Goal: Task Accomplishment & Management: Manage account settings

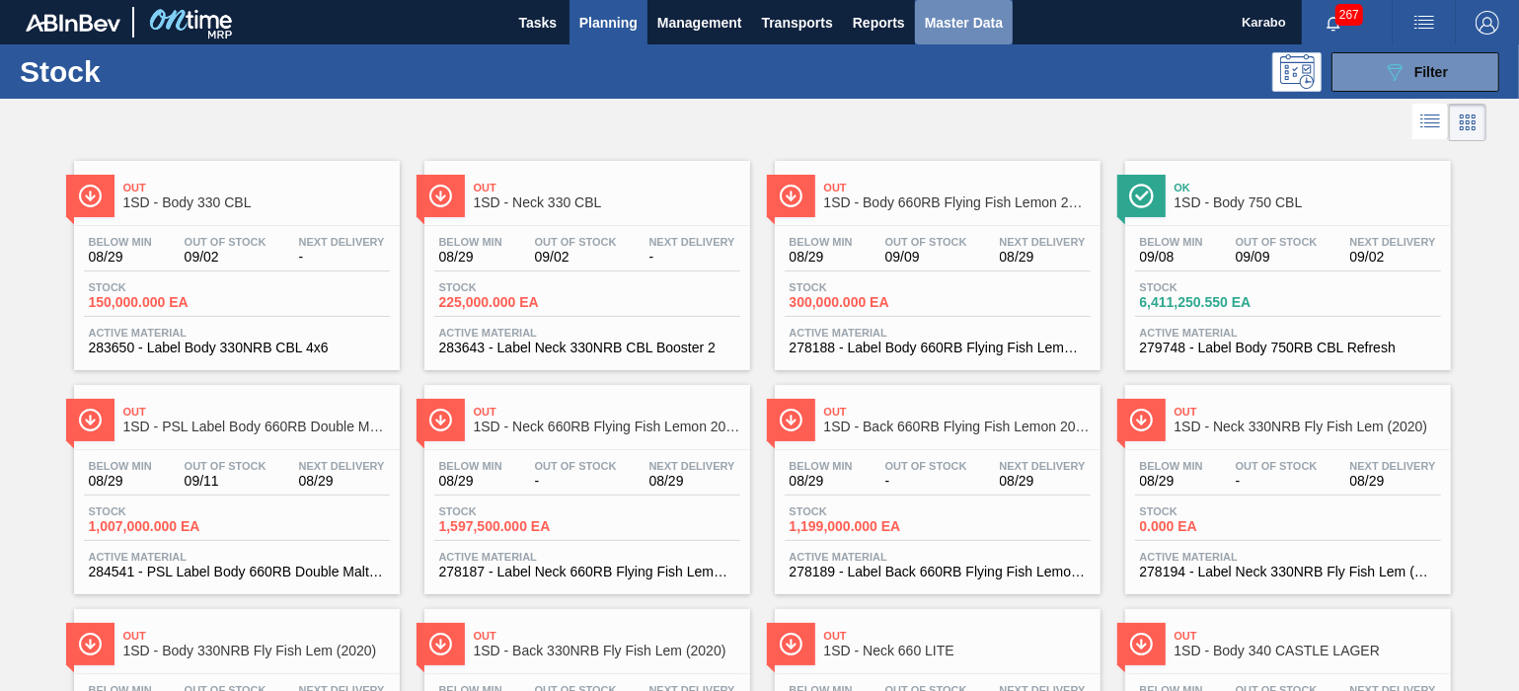
click at [920, 25] on button "Master Data" at bounding box center [964, 22] width 98 height 44
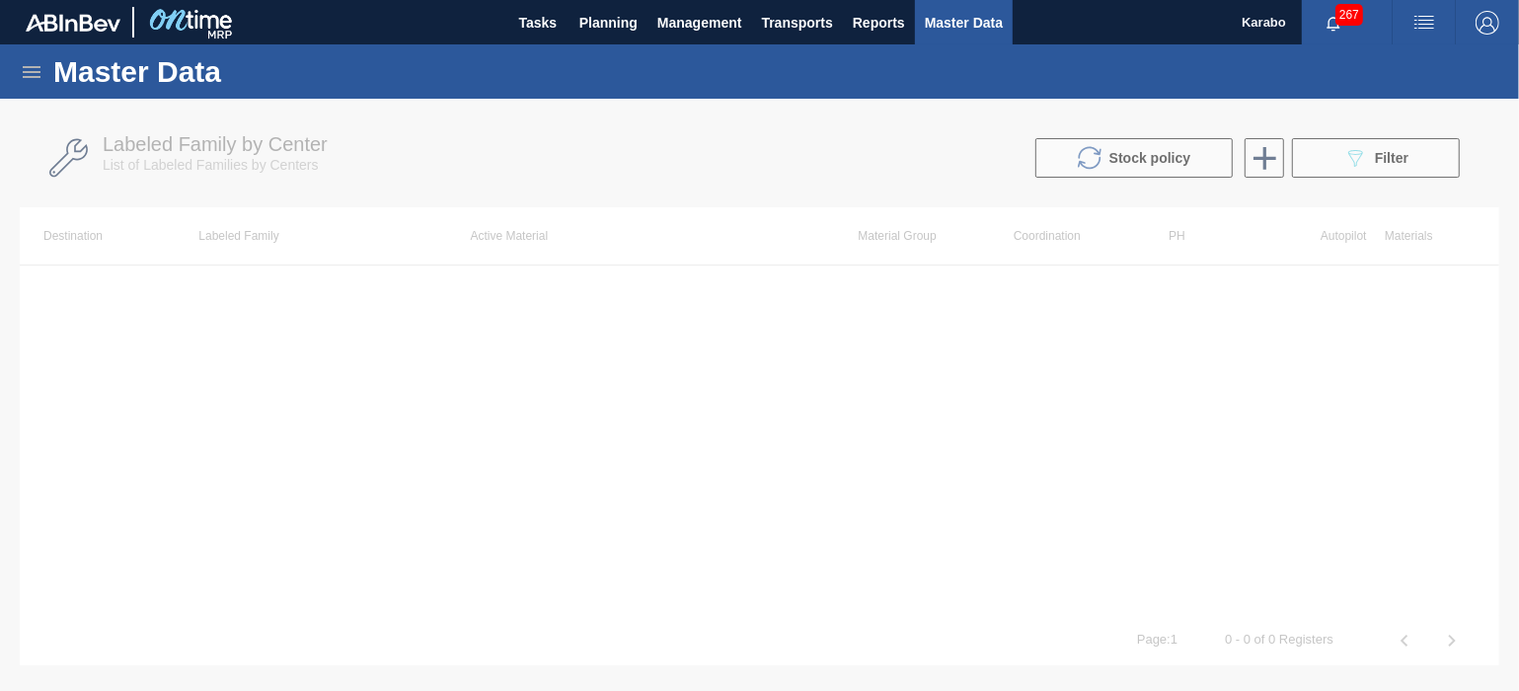
click at [30, 70] on icon at bounding box center [32, 72] width 18 height 12
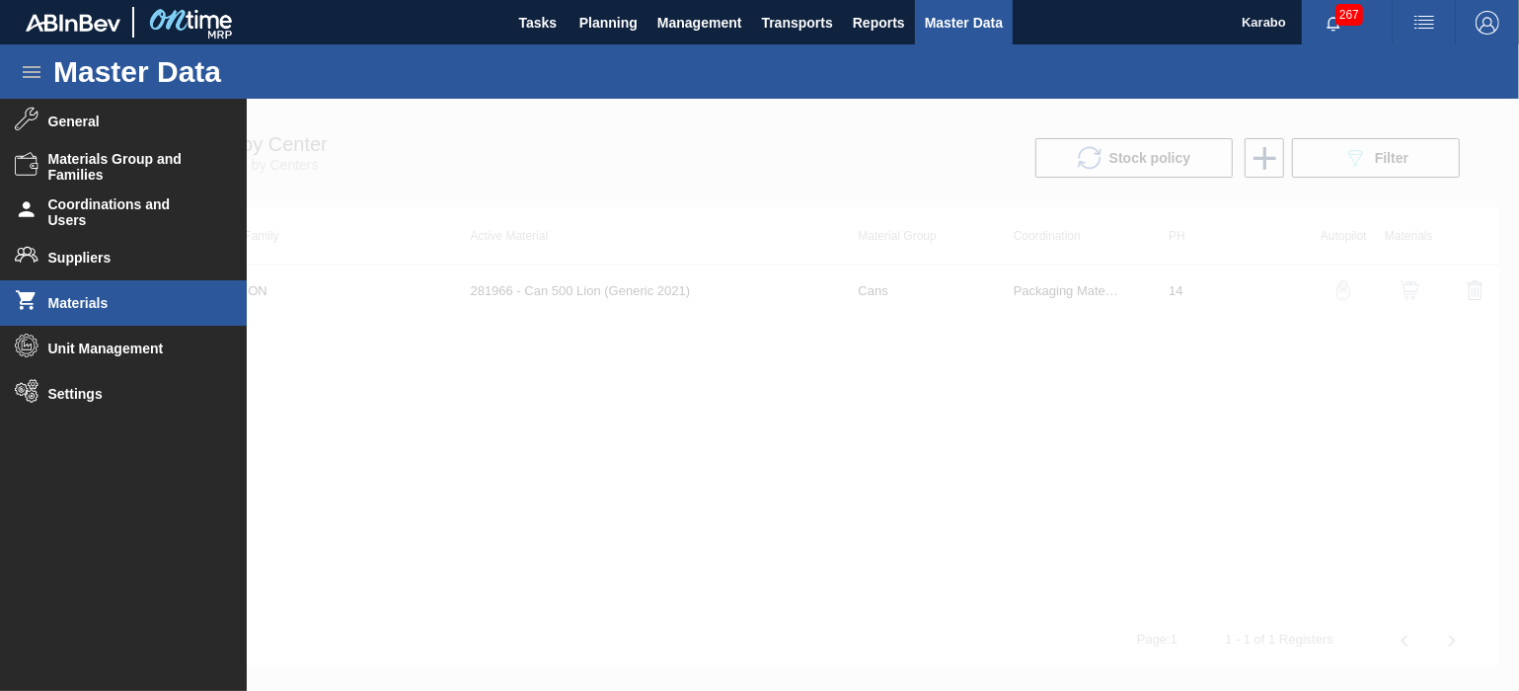
click at [131, 316] on li "Materials" at bounding box center [123, 302] width 247 height 45
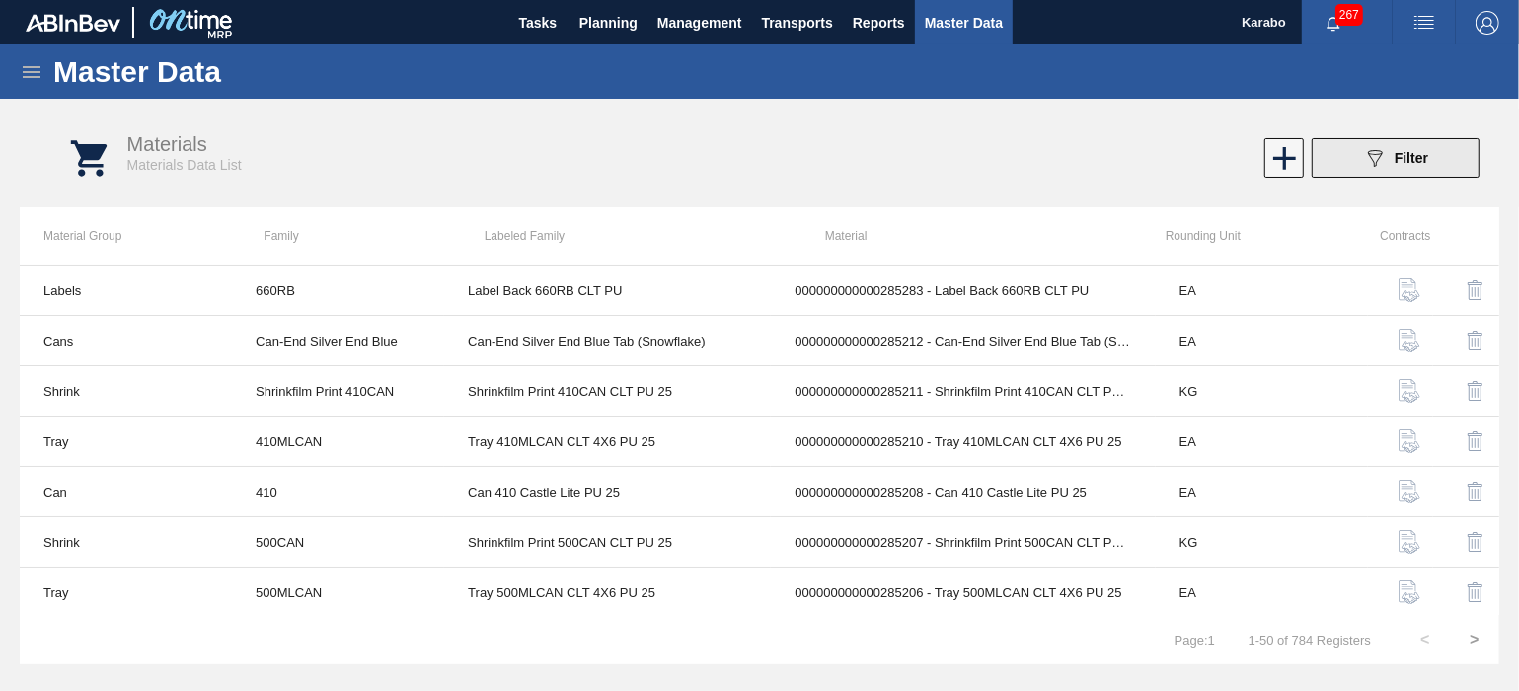
click at [1362, 173] on button "089F7B8B-B2A5-4AFE-B5C0-19BA573D28AC Filter" at bounding box center [1396, 157] width 168 height 39
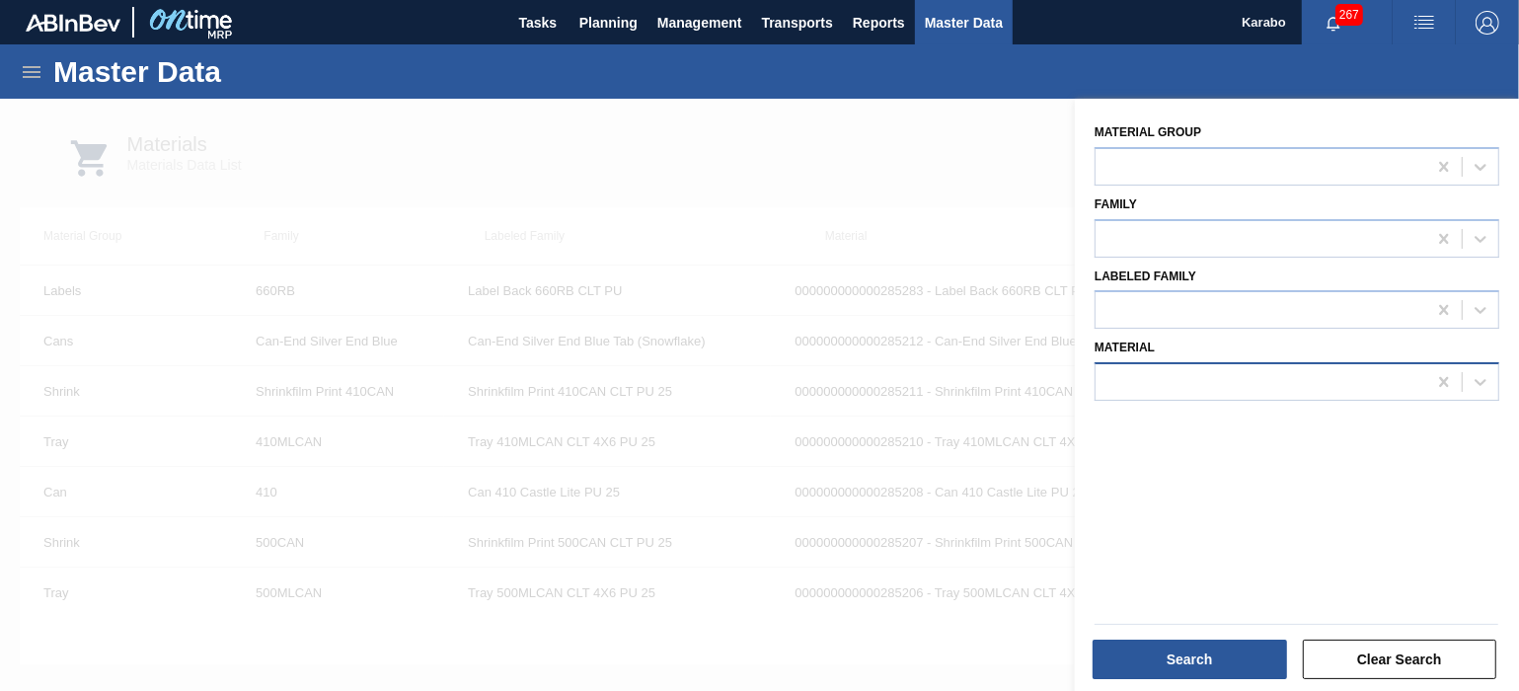
click at [1182, 368] on div at bounding box center [1261, 382] width 331 height 29
type input "225"
click at [874, 117] on div at bounding box center [759, 444] width 1519 height 691
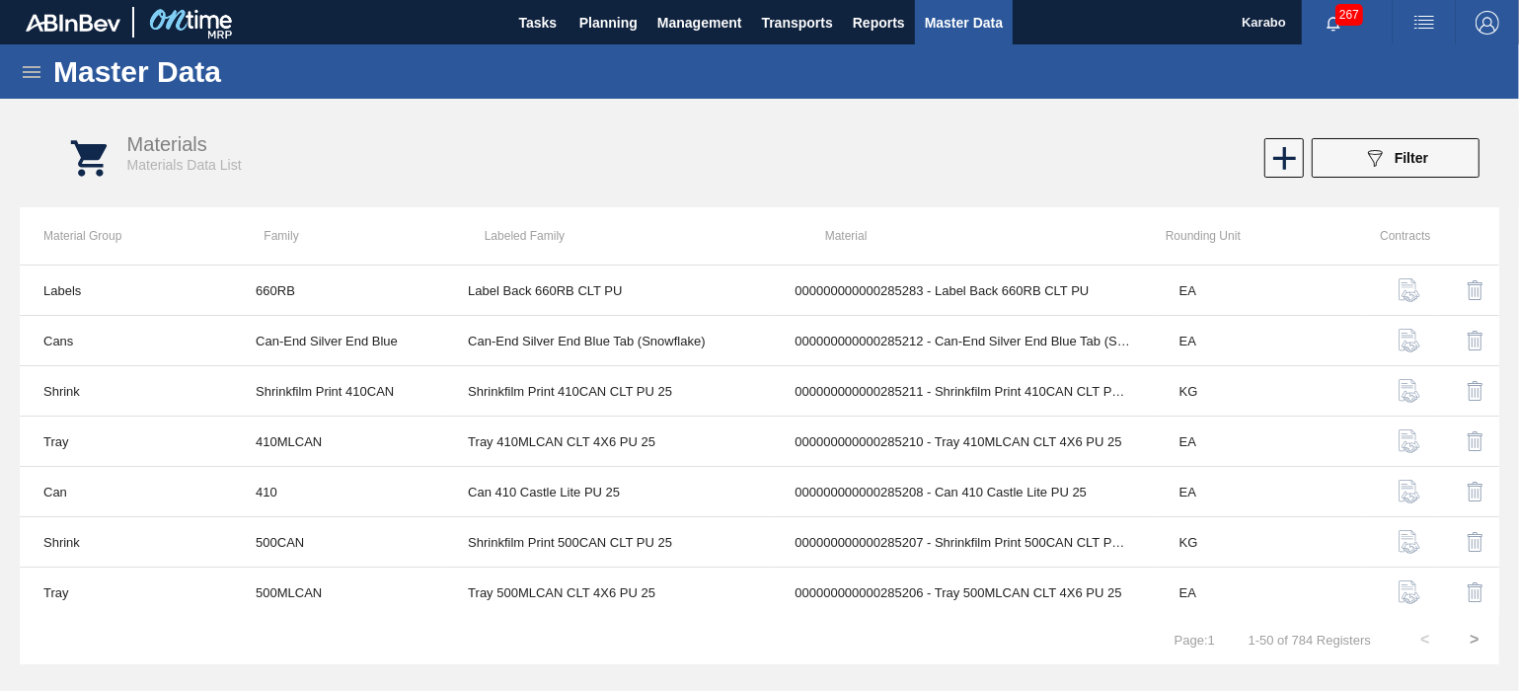
click at [27, 64] on icon at bounding box center [32, 72] width 24 height 24
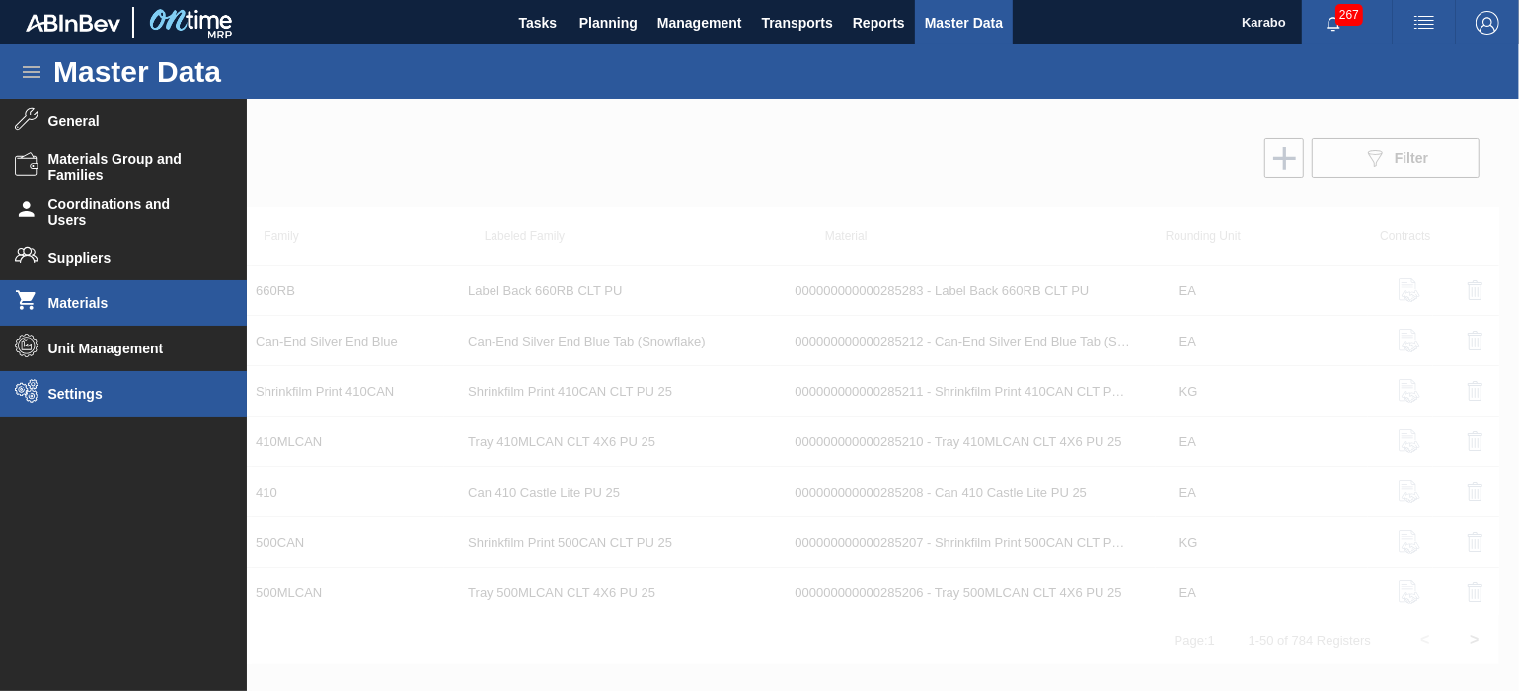
click at [141, 379] on li "Settings" at bounding box center [123, 393] width 247 height 45
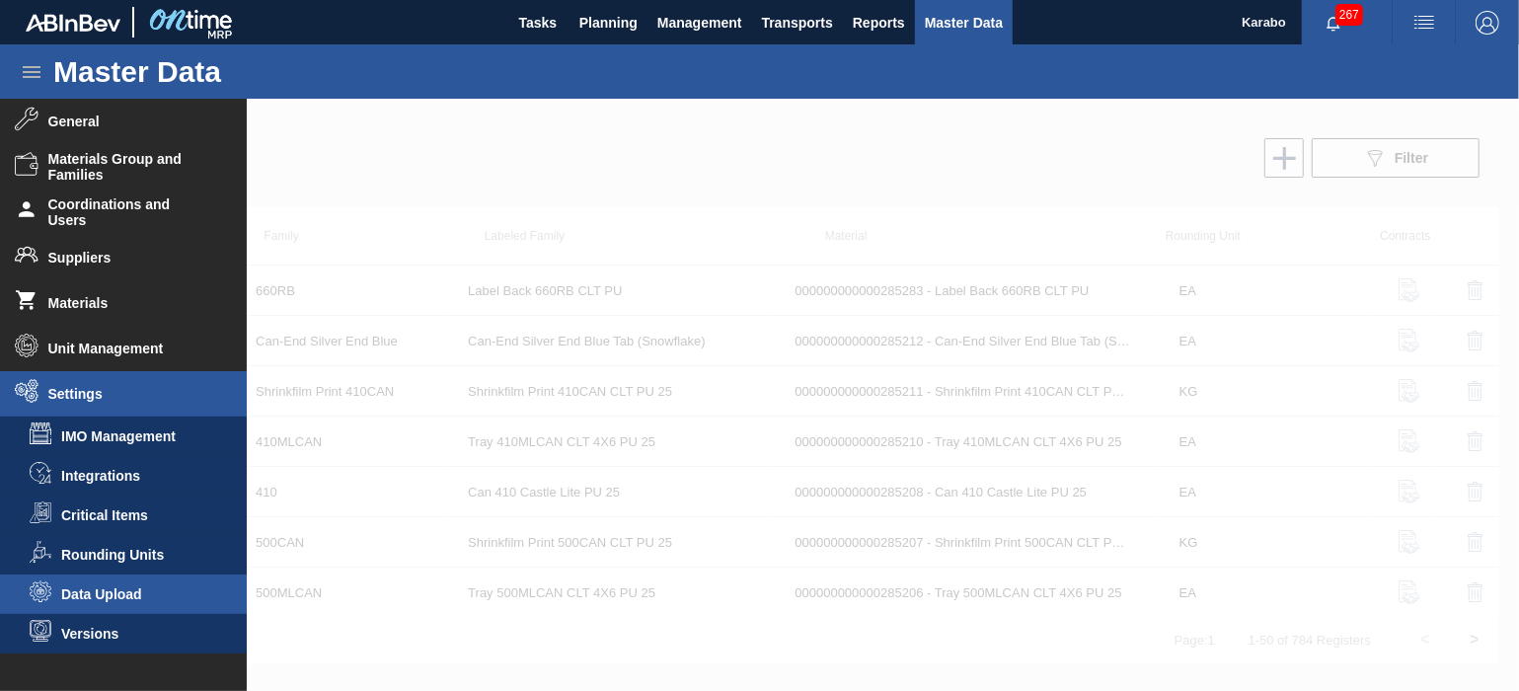
click at [154, 600] on span "Data Upload" at bounding box center [137, 594] width 152 height 16
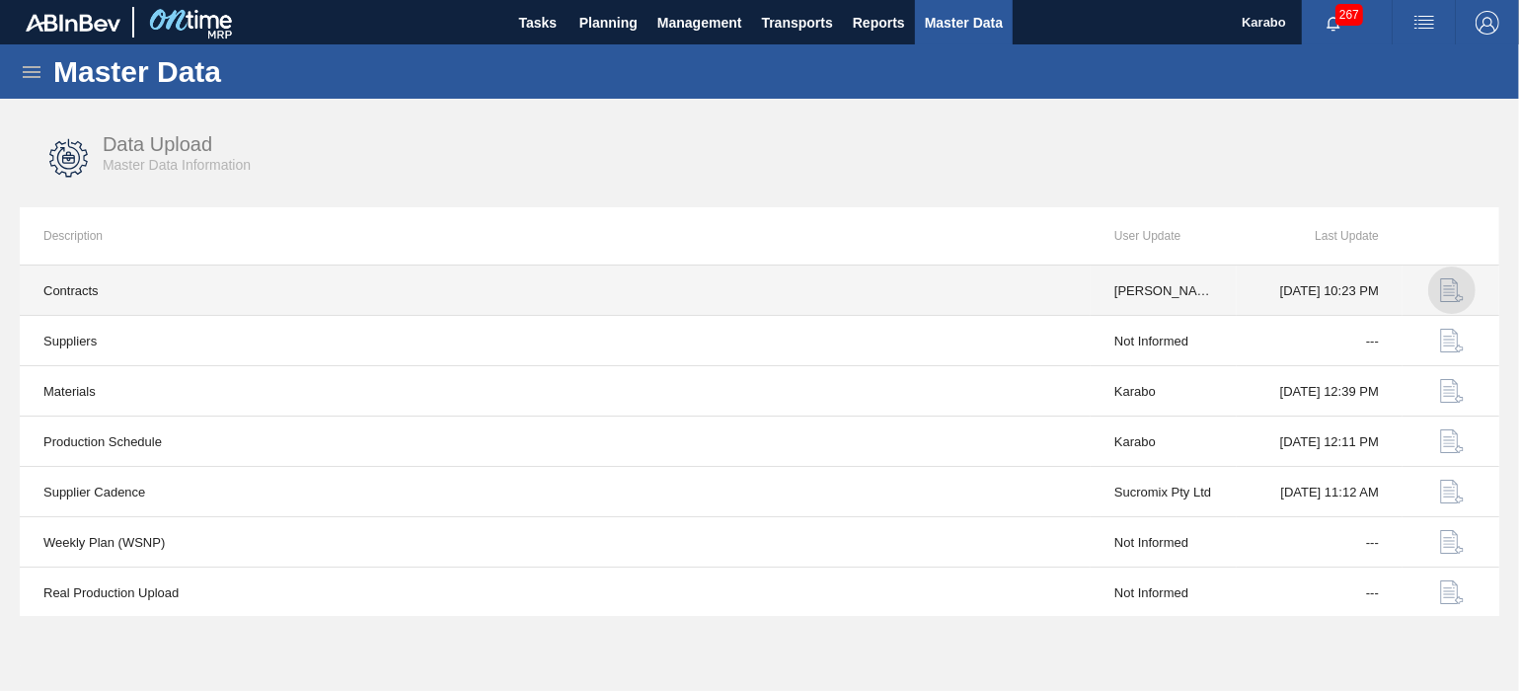
click at [1444, 295] on img "button" at bounding box center [1452, 290] width 24 height 24
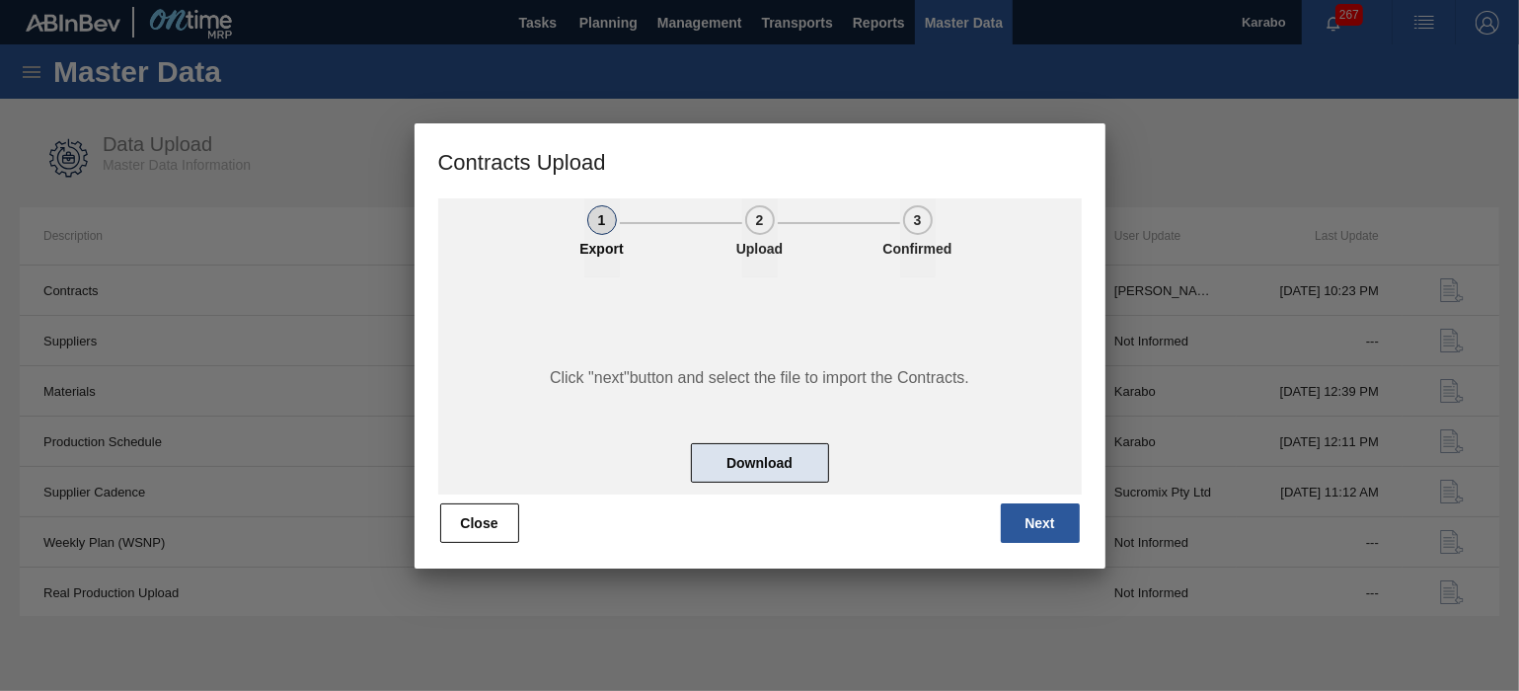
click at [813, 462] on button "Download" at bounding box center [760, 462] width 138 height 39
click at [441, 523] on button "Close" at bounding box center [479, 522] width 79 height 39
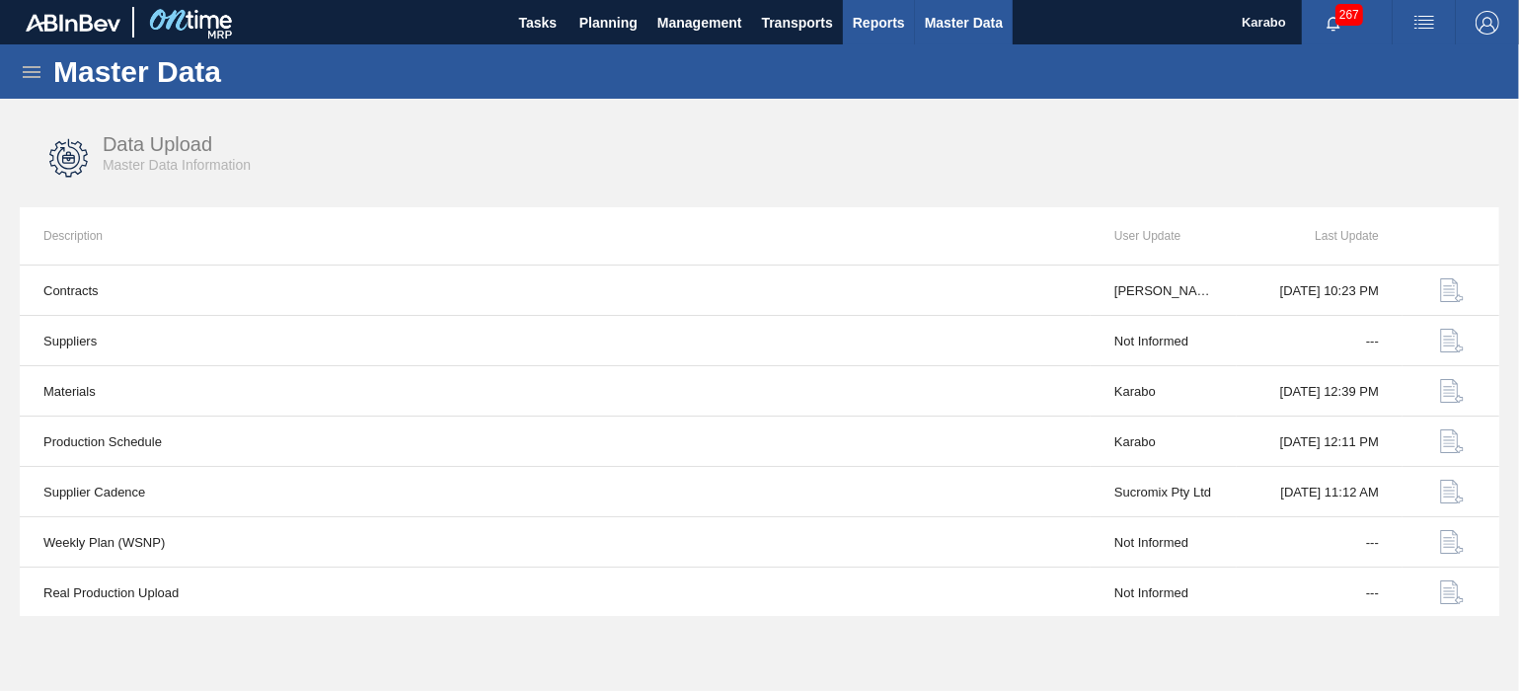
click at [886, 23] on span "Reports" at bounding box center [879, 23] width 52 height 24
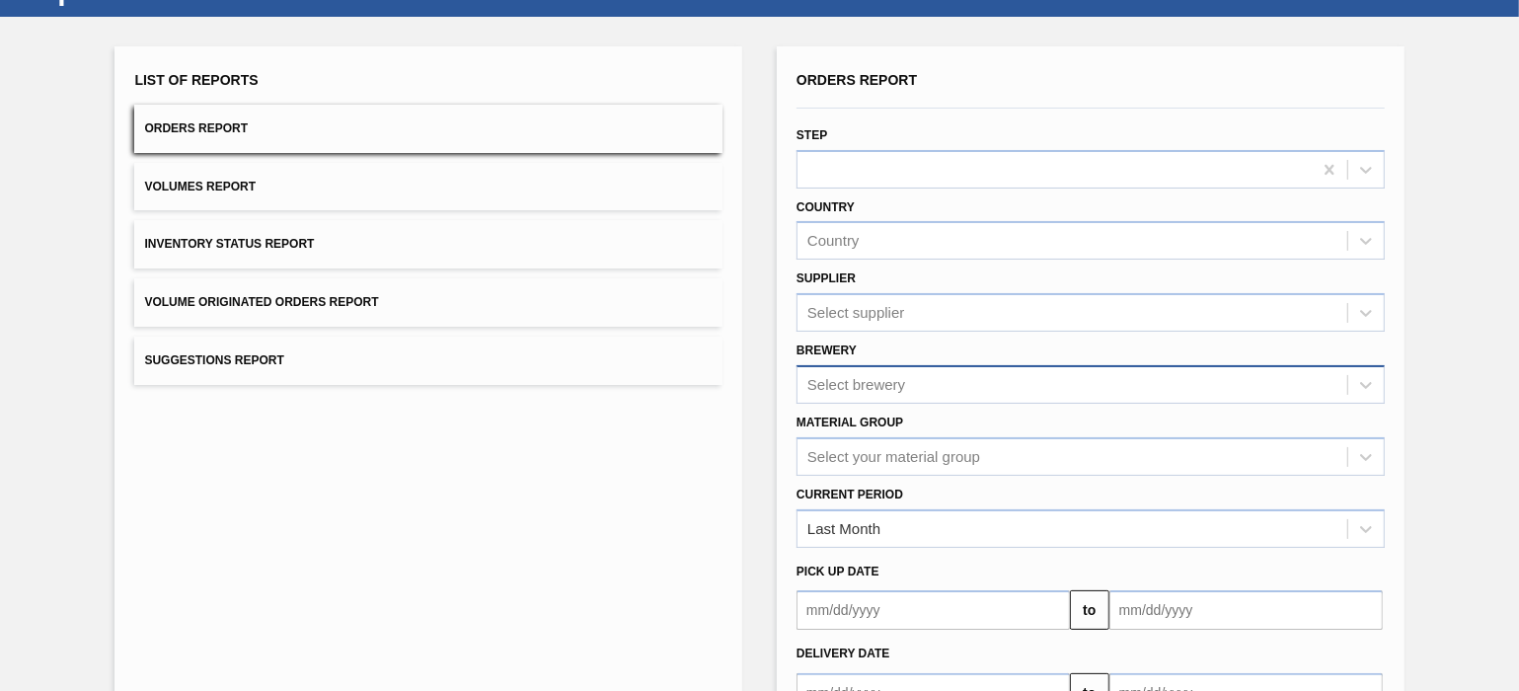
scroll to position [218, 0]
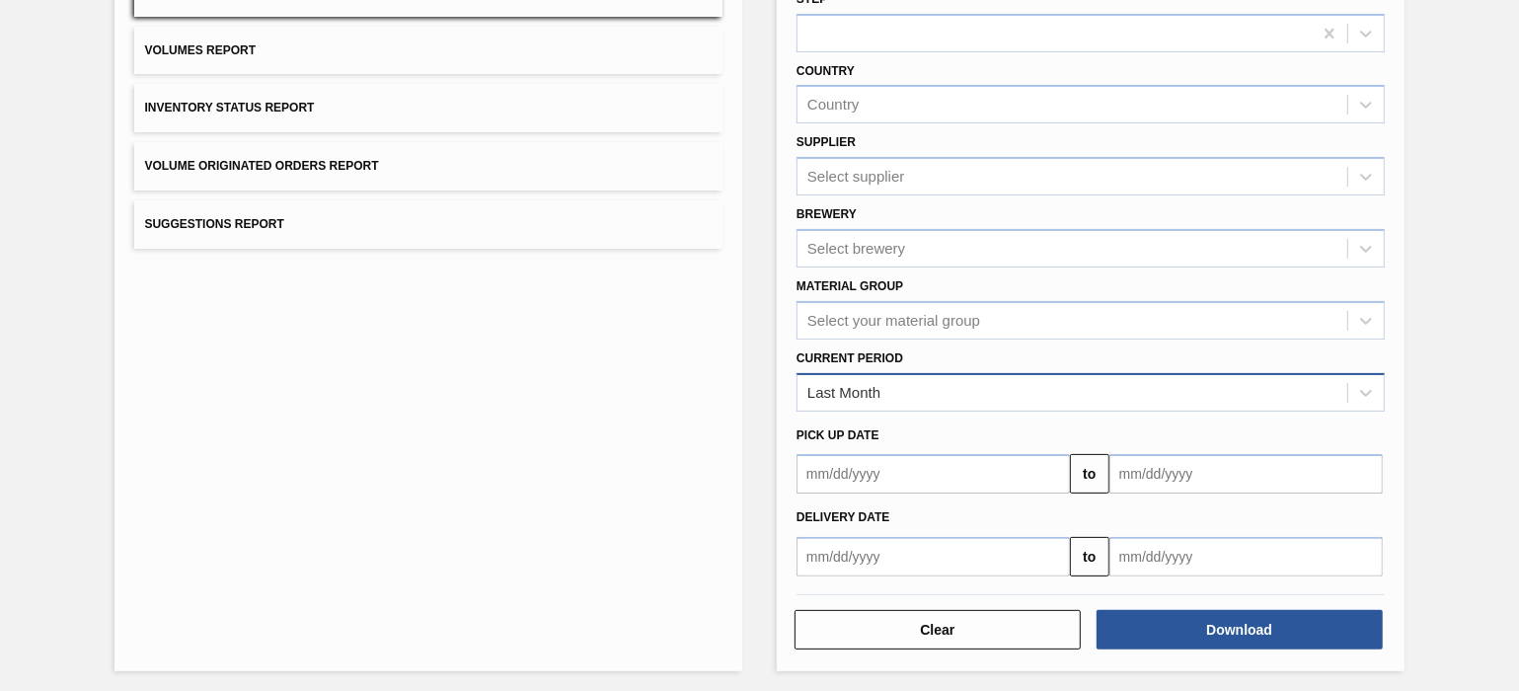
click at [1025, 378] on div "Last Month" at bounding box center [1073, 392] width 550 height 29
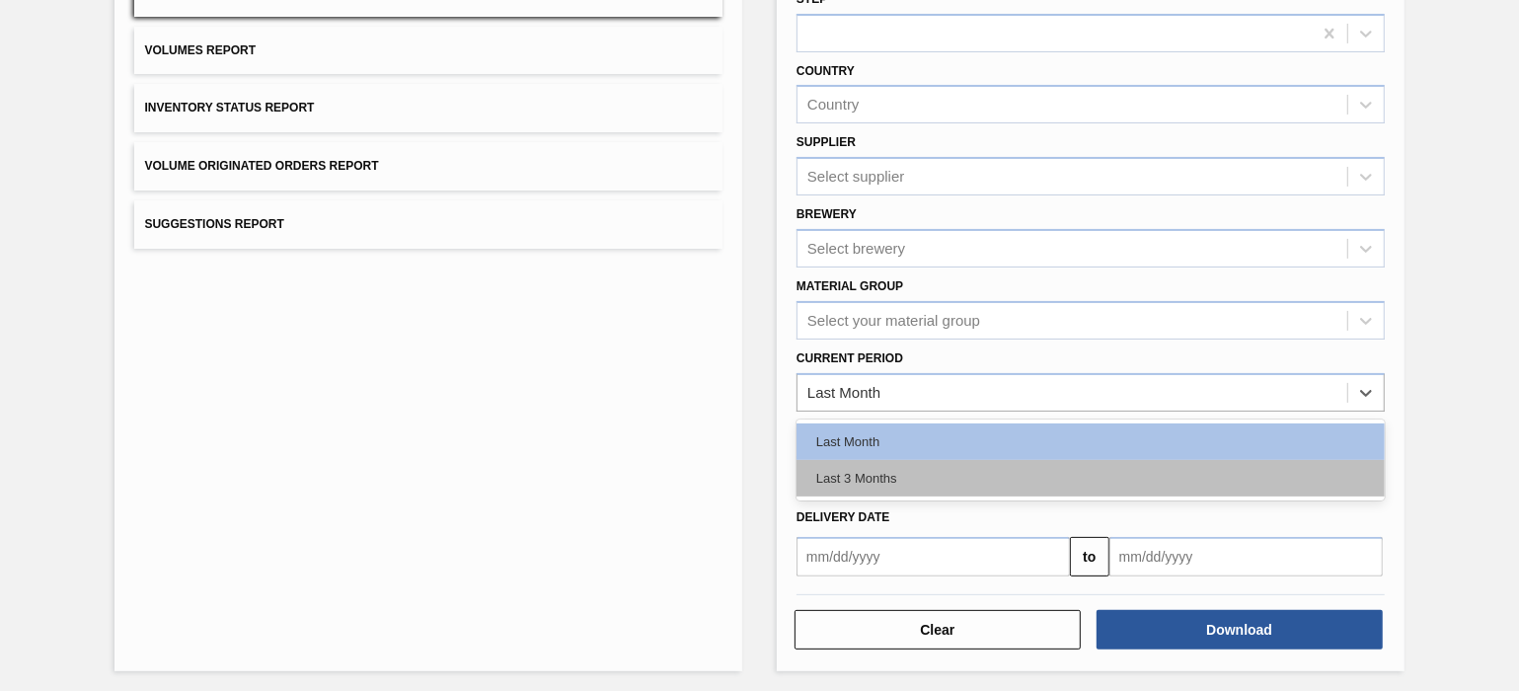
click at [1004, 460] on div "Last 3 Months" at bounding box center [1091, 478] width 588 height 37
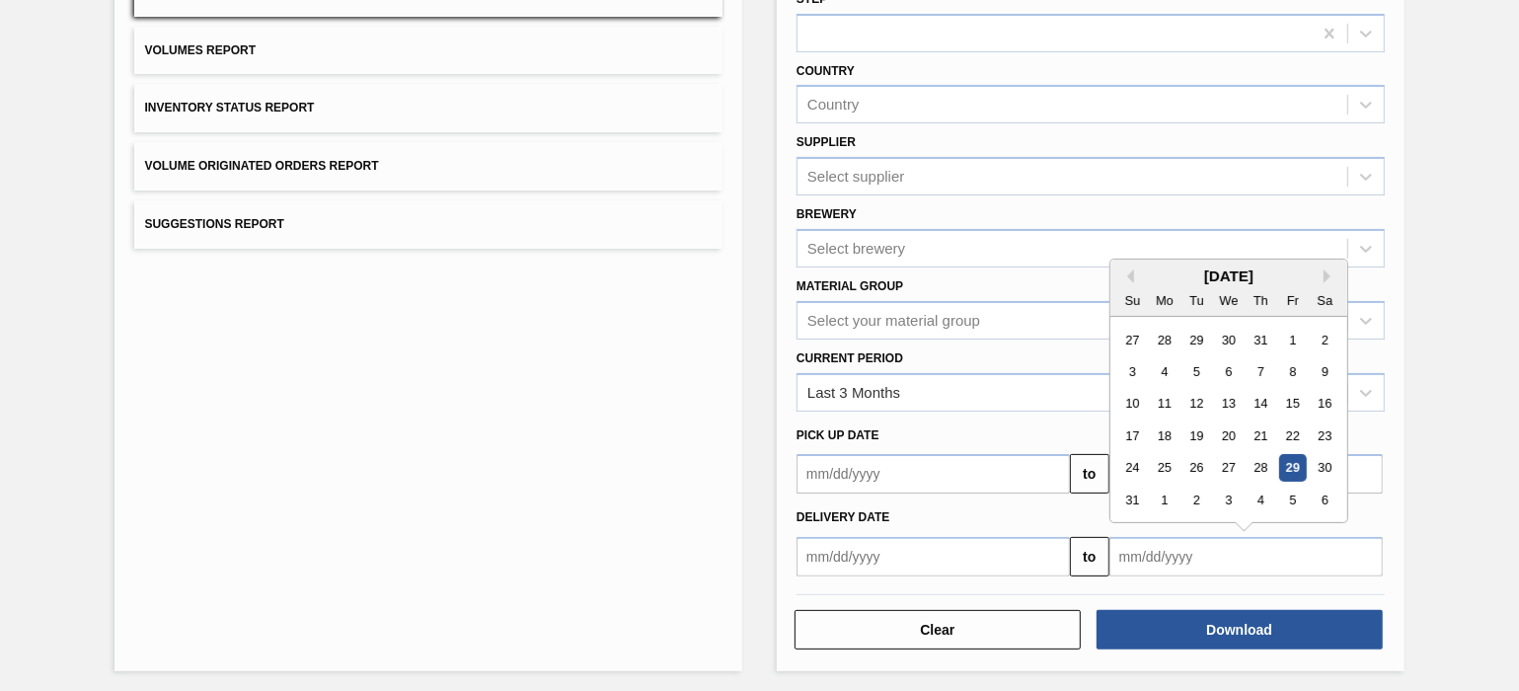
click at [1178, 542] on input "text" at bounding box center [1246, 556] width 273 height 39
click at [1205, 438] on div "19" at bounding box center [1197, 435] width 27 height 27
type input "[DATE]"
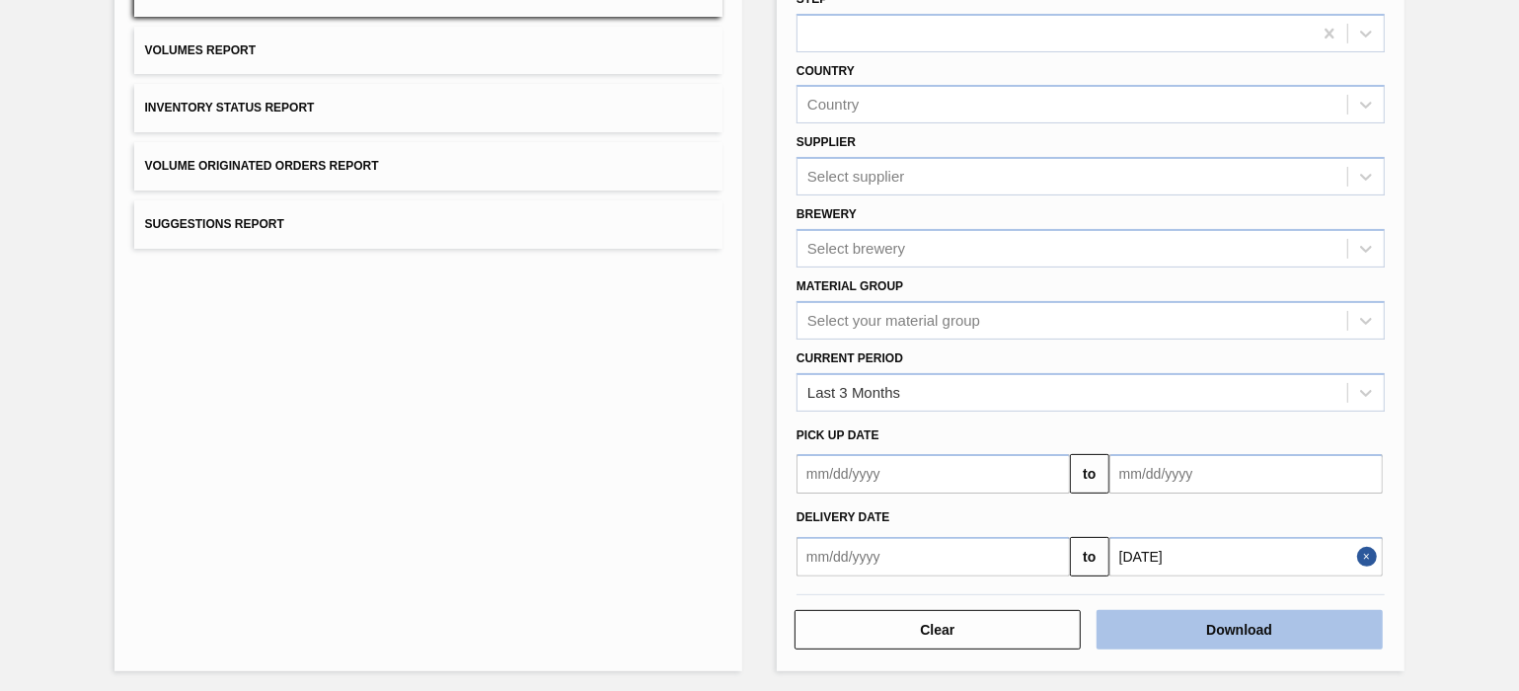
click at [1262, 616] on button "Download" at bounding box center [1240, 629] width 286 height 39
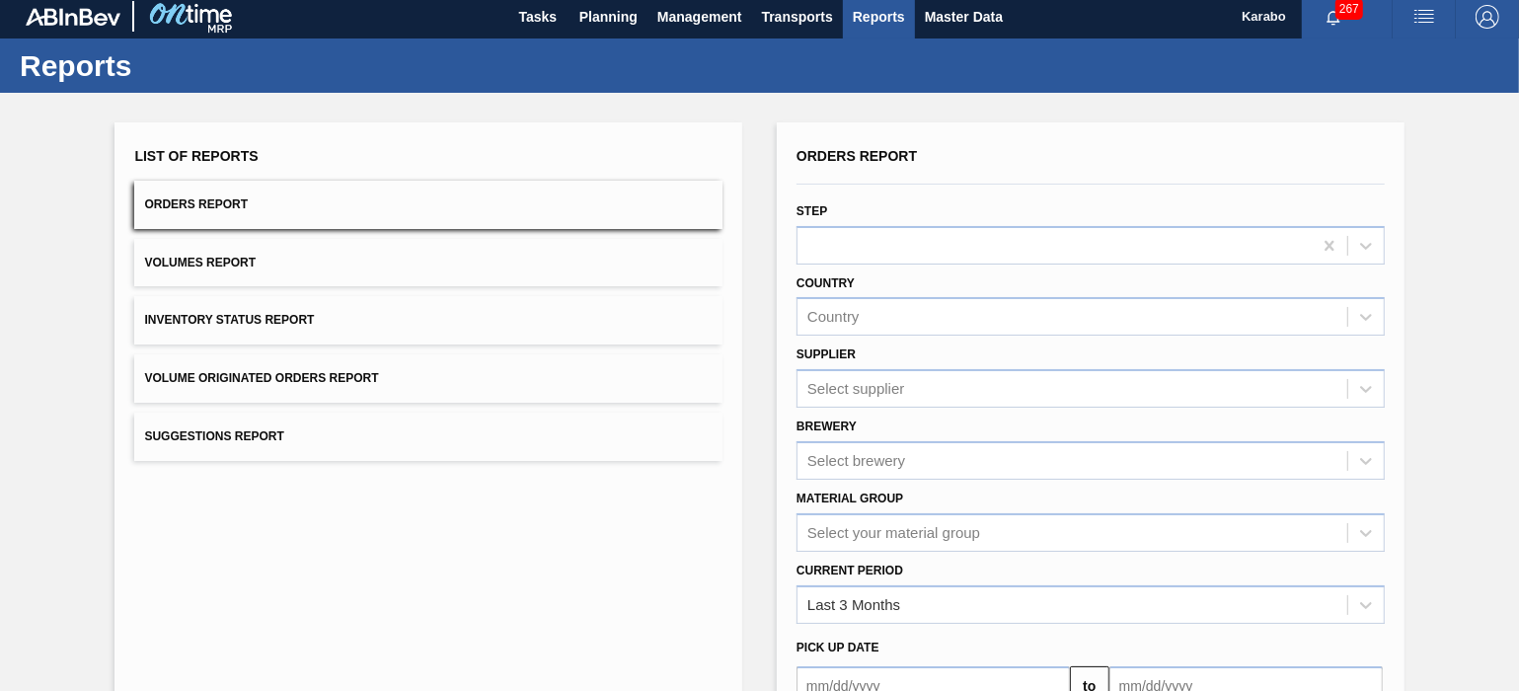
scroll to position [0, 0]
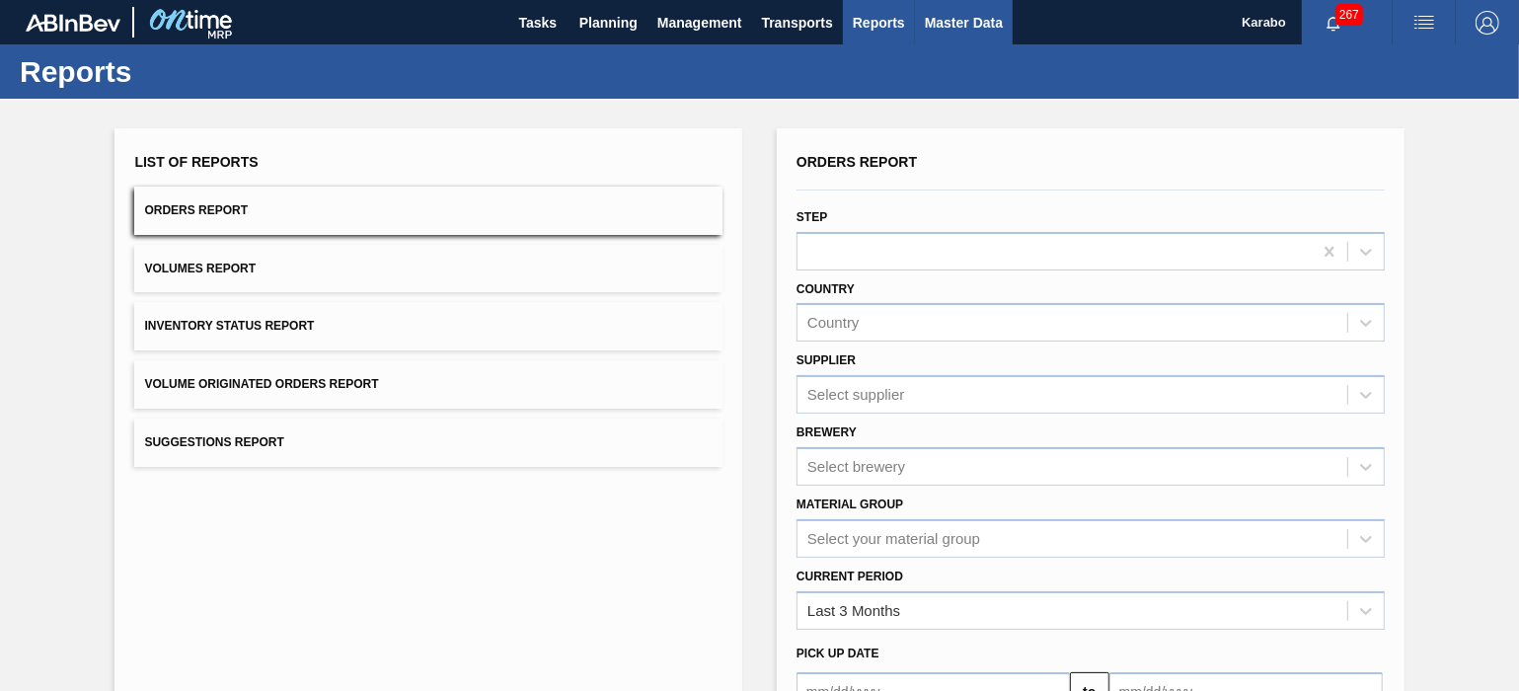
click at [964, 37] on button "Master Data" at bounding box center [964, 22] width 98 height 44
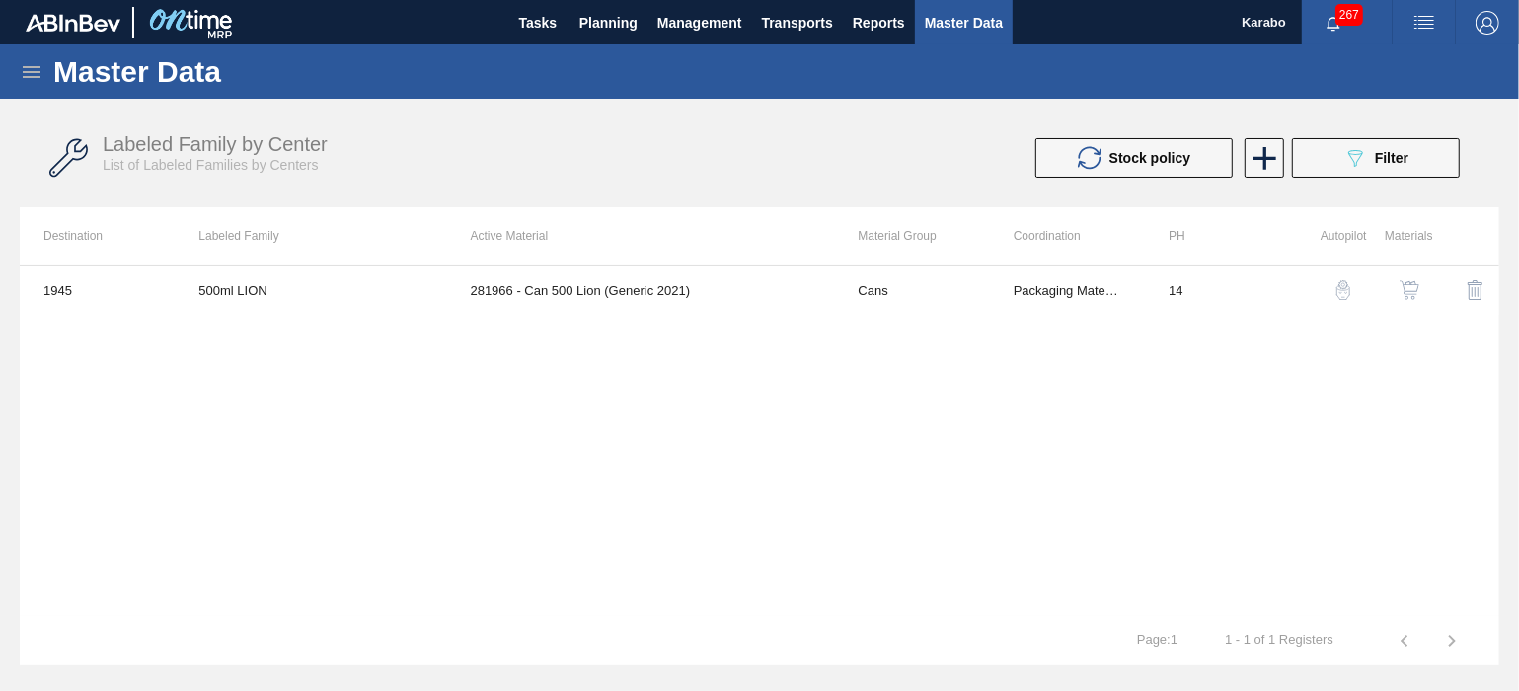
click at [38, 75] on icon at bounding box center [32, 72] width 24 height 24
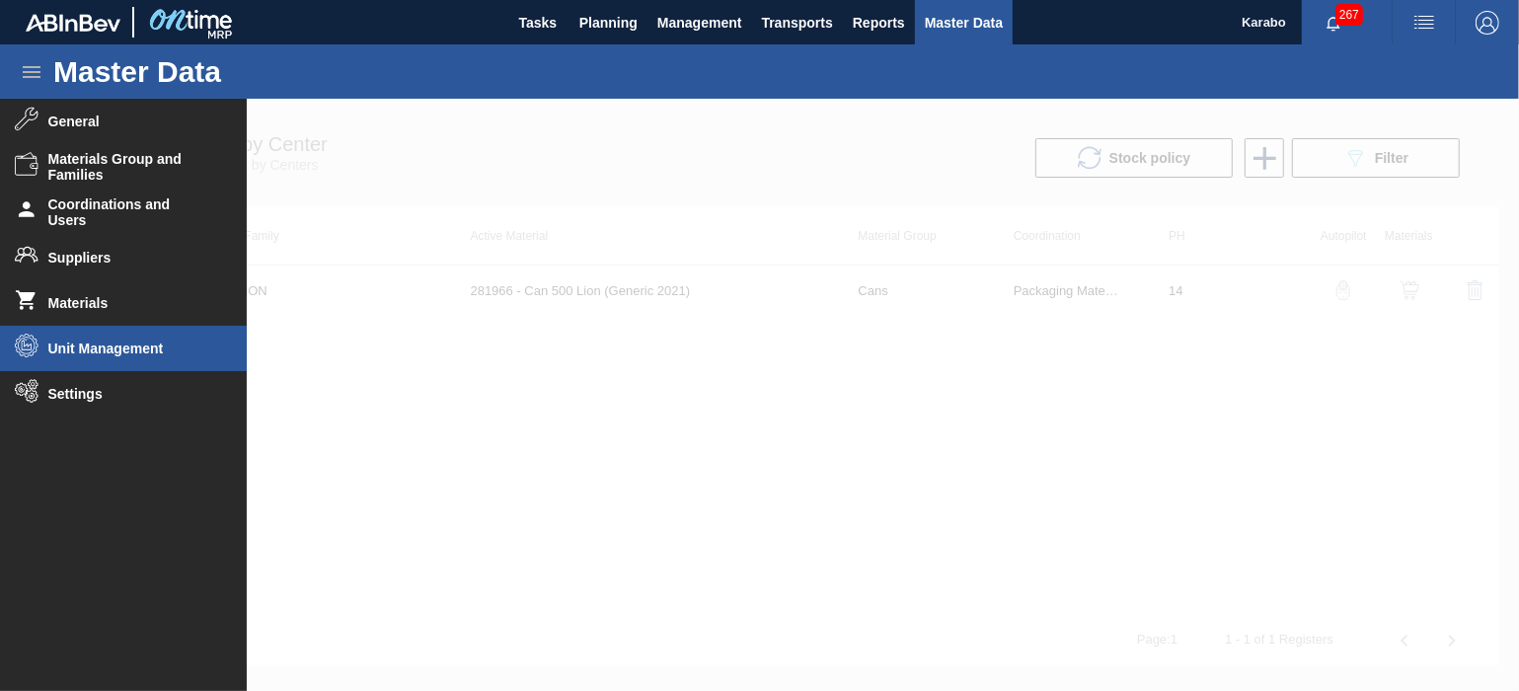
click at [84, 346] on span "Unit Management" at bounding box center [129, 349] width 163 height 16
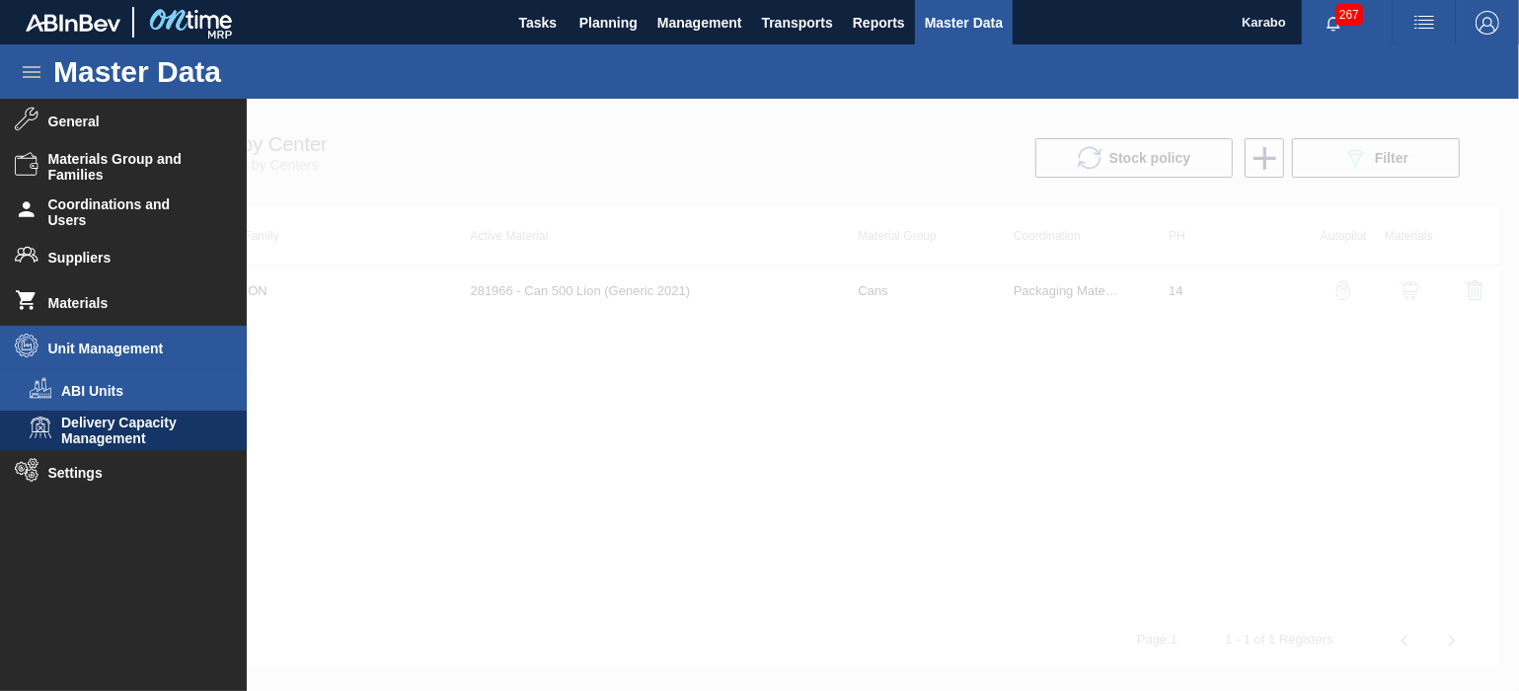
click at [139, 375] on li "ABI Units" at bounding box center [123, 390] width 247 height 39
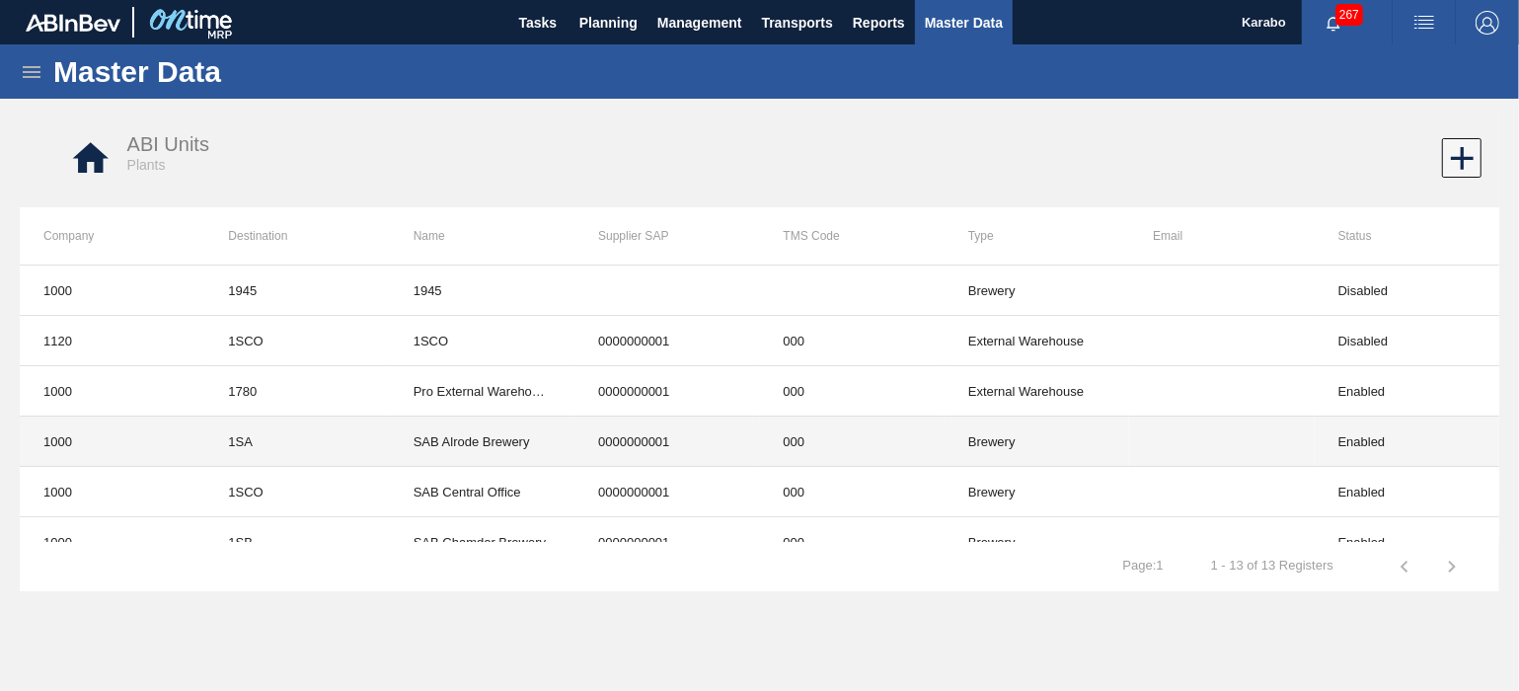
scroll to position [123, 0]
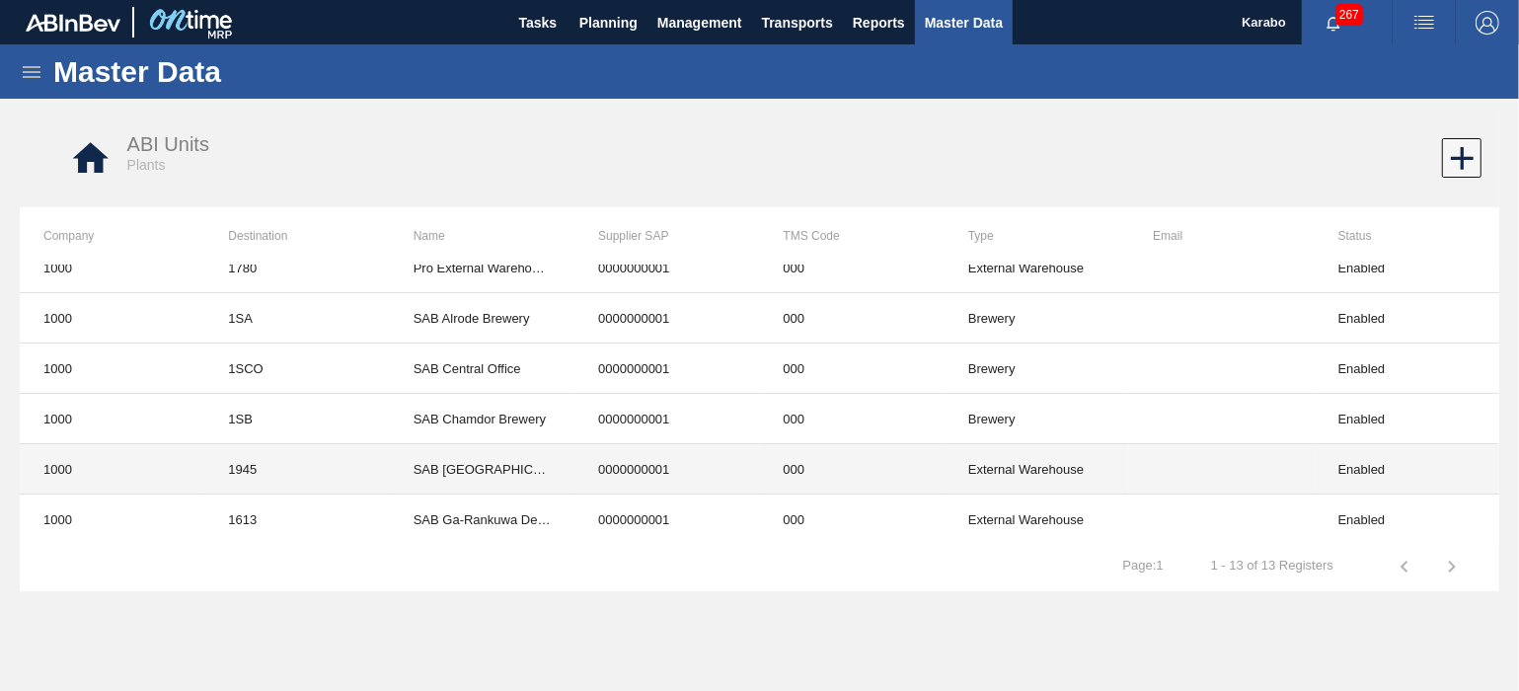
click at [514, 475] on td "SAB [GEOGRAPHIC_DATA]" at bounding box center [482, 469] width 185 height 50
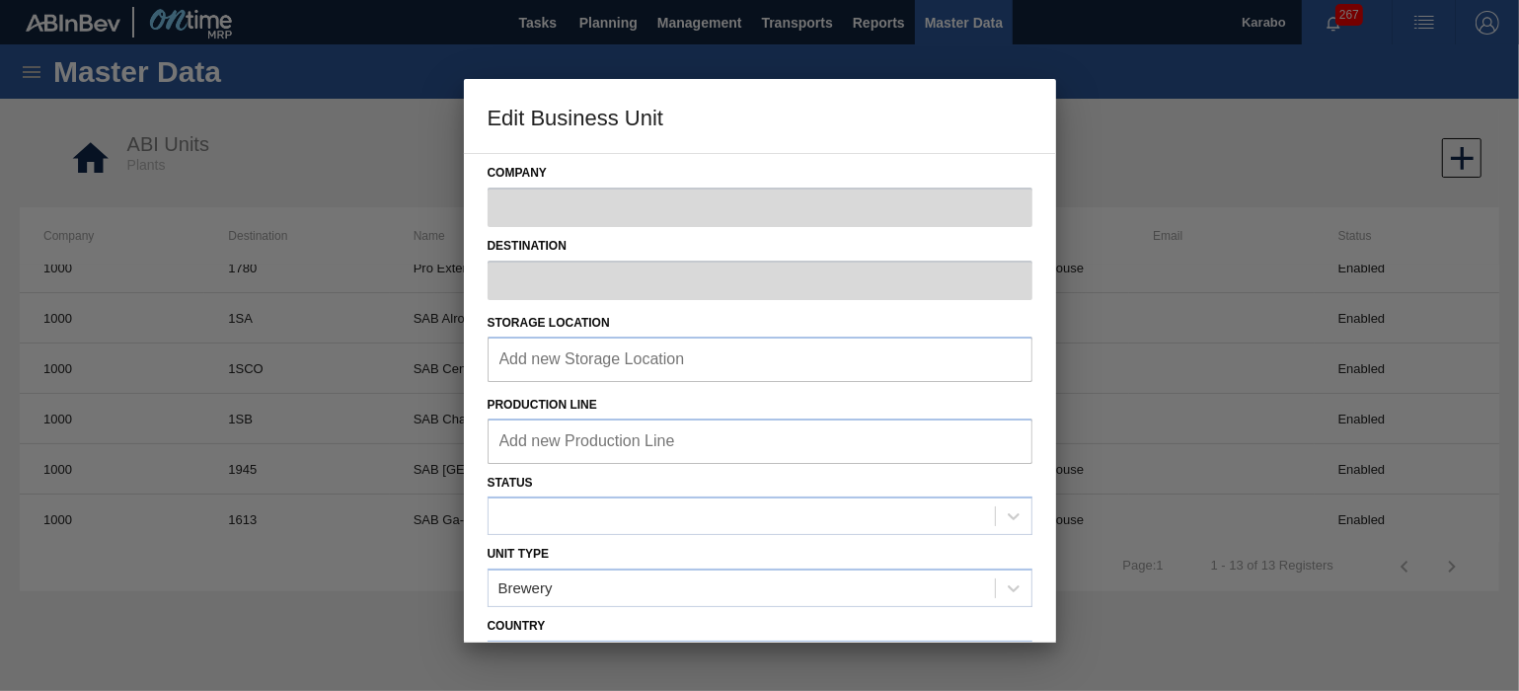
type input "1000"
type input "1945"
type input "SAB [GEOGRAPHIC_DATA]"
type input "0000000001"
type input "000"
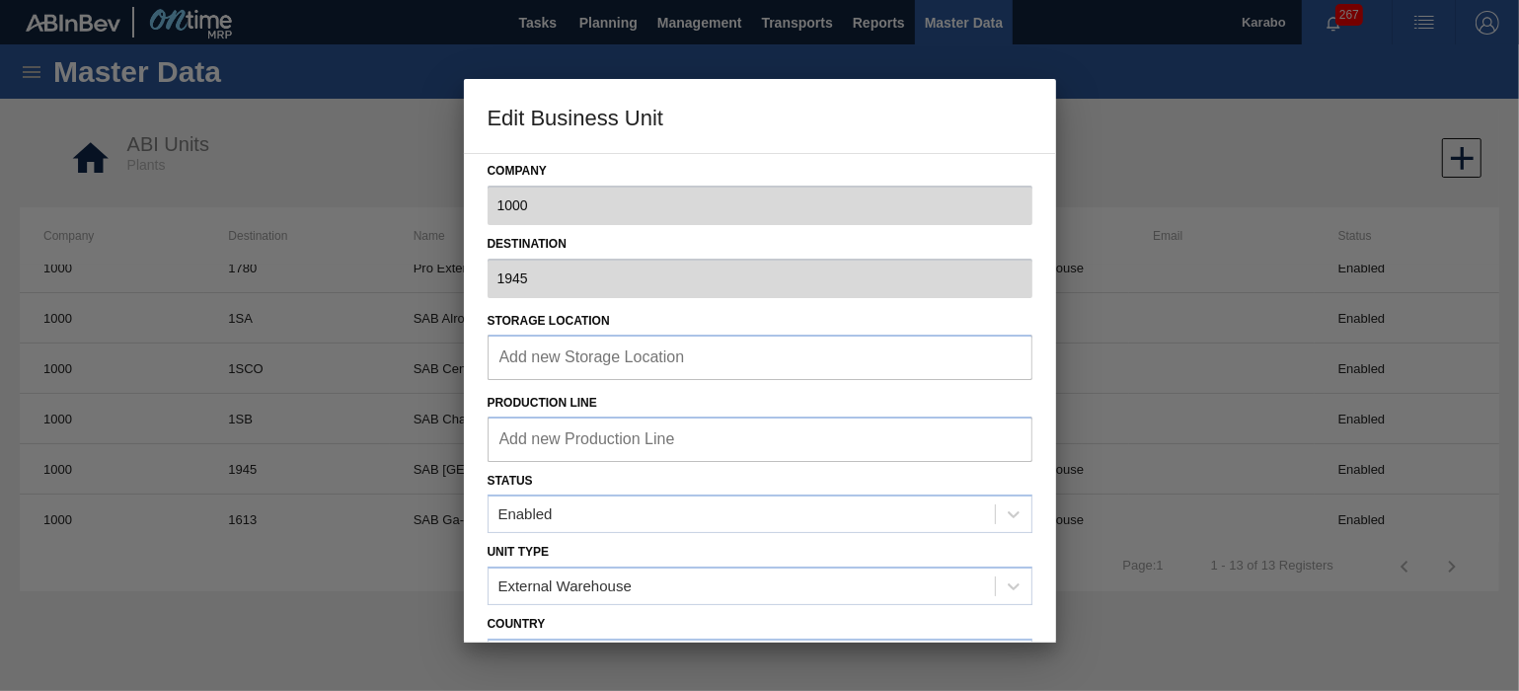
scroll to position [0, 0]
click at [846, 363] on div "Add new Storage Location" at bounding box center [760, 359] width 545 height 44
type input "1"
click at [672, 353] on input "Add new Storage Location" at bounding box center [593, 358] width 188 height 19
click at [541, 345] on div "Add new Storage Location" at bounding box center [594, 359] width 192 height 33
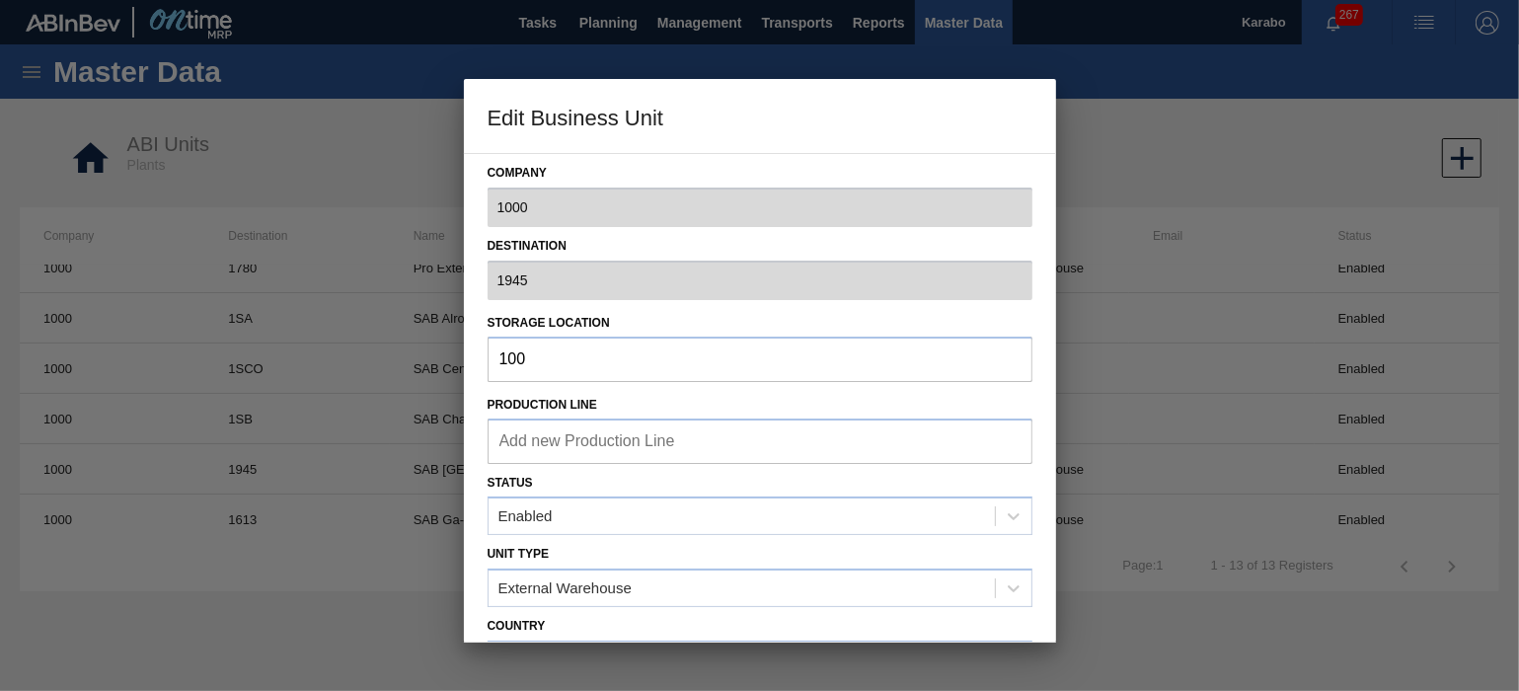
type input "1002"
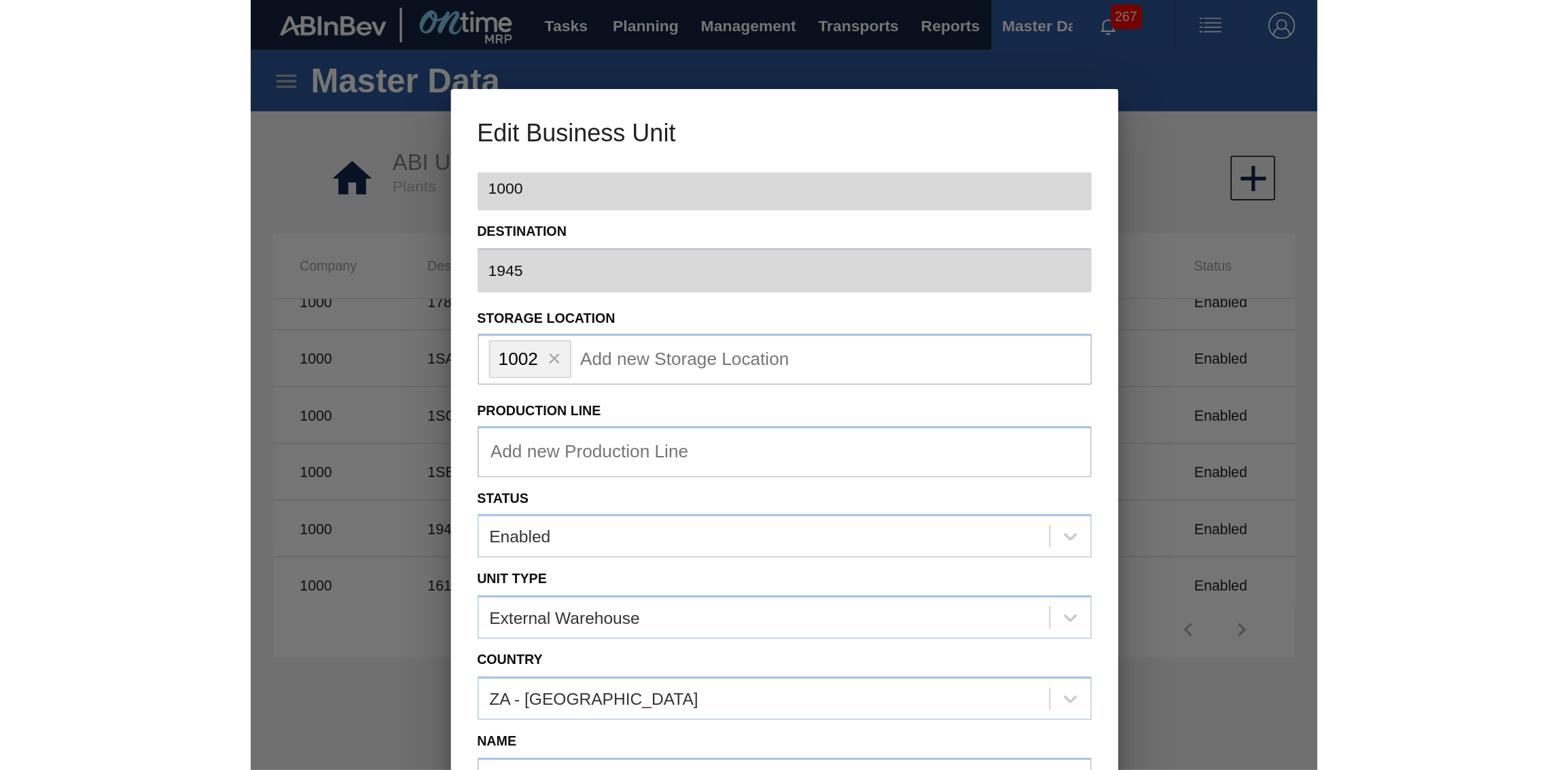
scroll to position [26, 0]
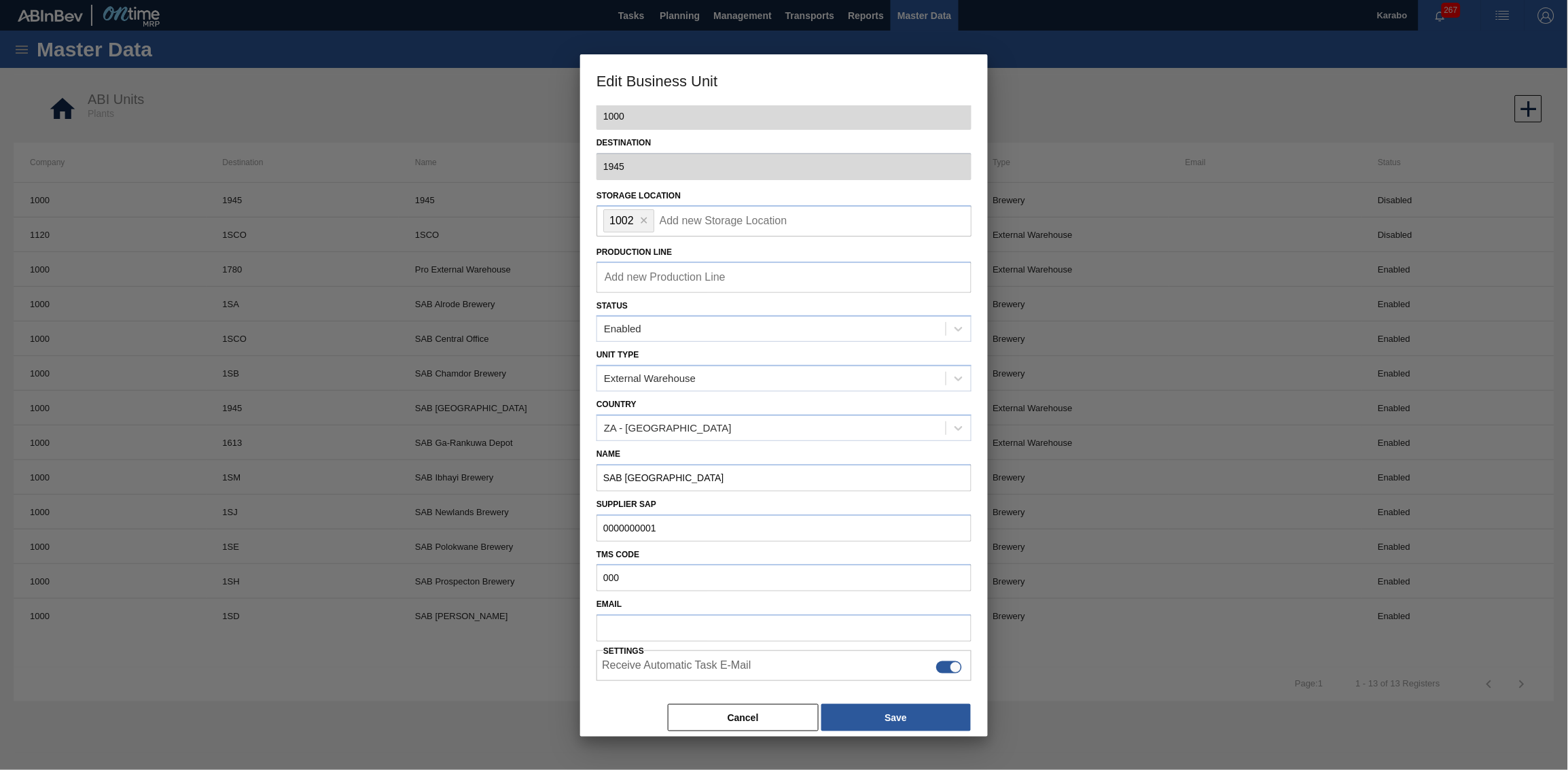
click at [1043, 21] on div at bounding box center [784, 385] width 1568 height 770
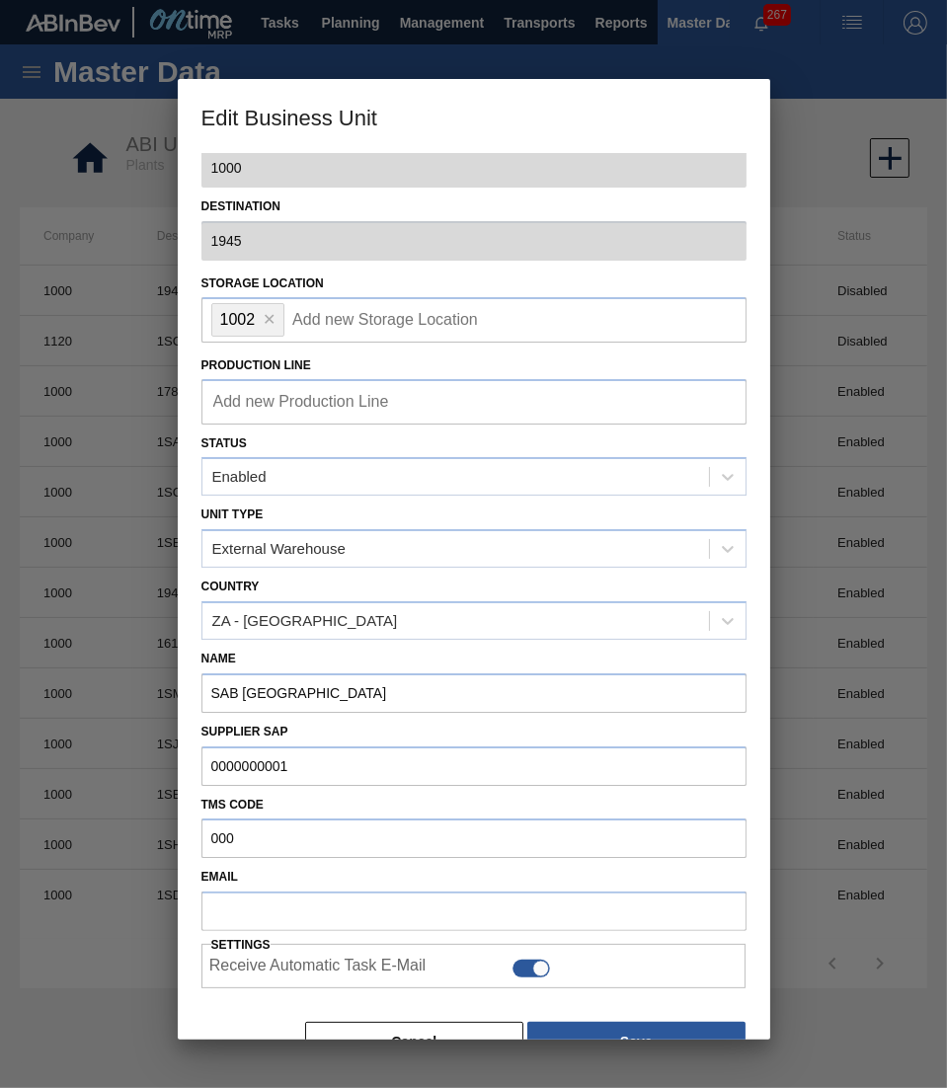
scroll to position [68, 0]
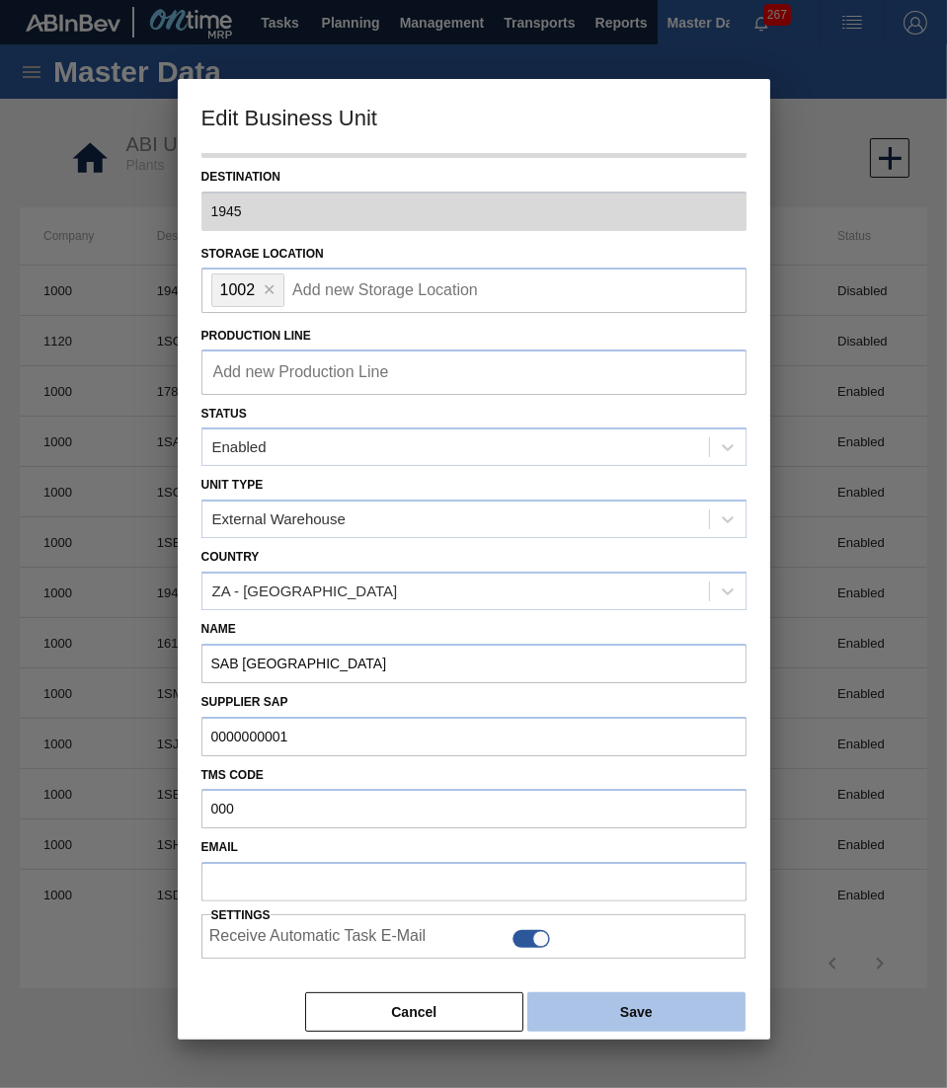
click at [607, 690] on button "Save" at bounding box center [635, 1011] width 217 height 39
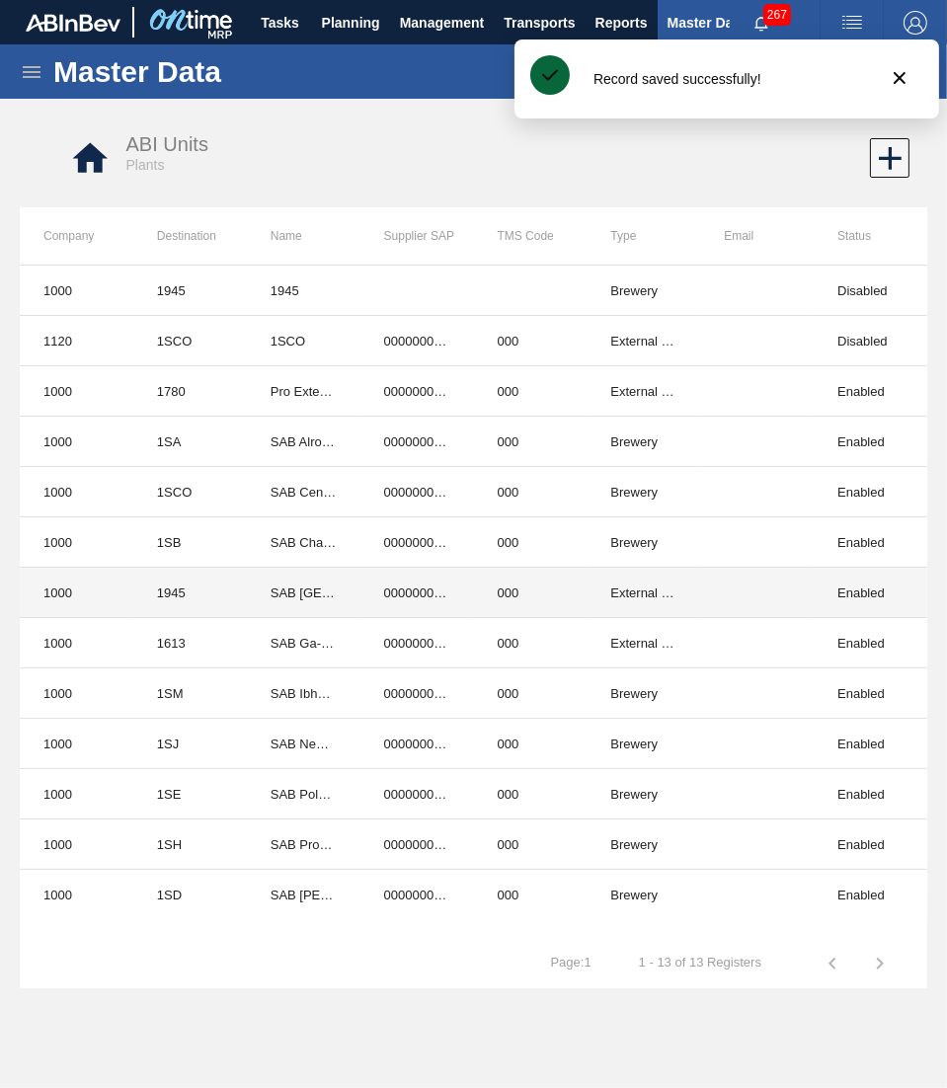
click at [332, 602] on td "SAB [GEOGRAPHIC_DATA]" at bounding box center [304, 593] width 114 height 50
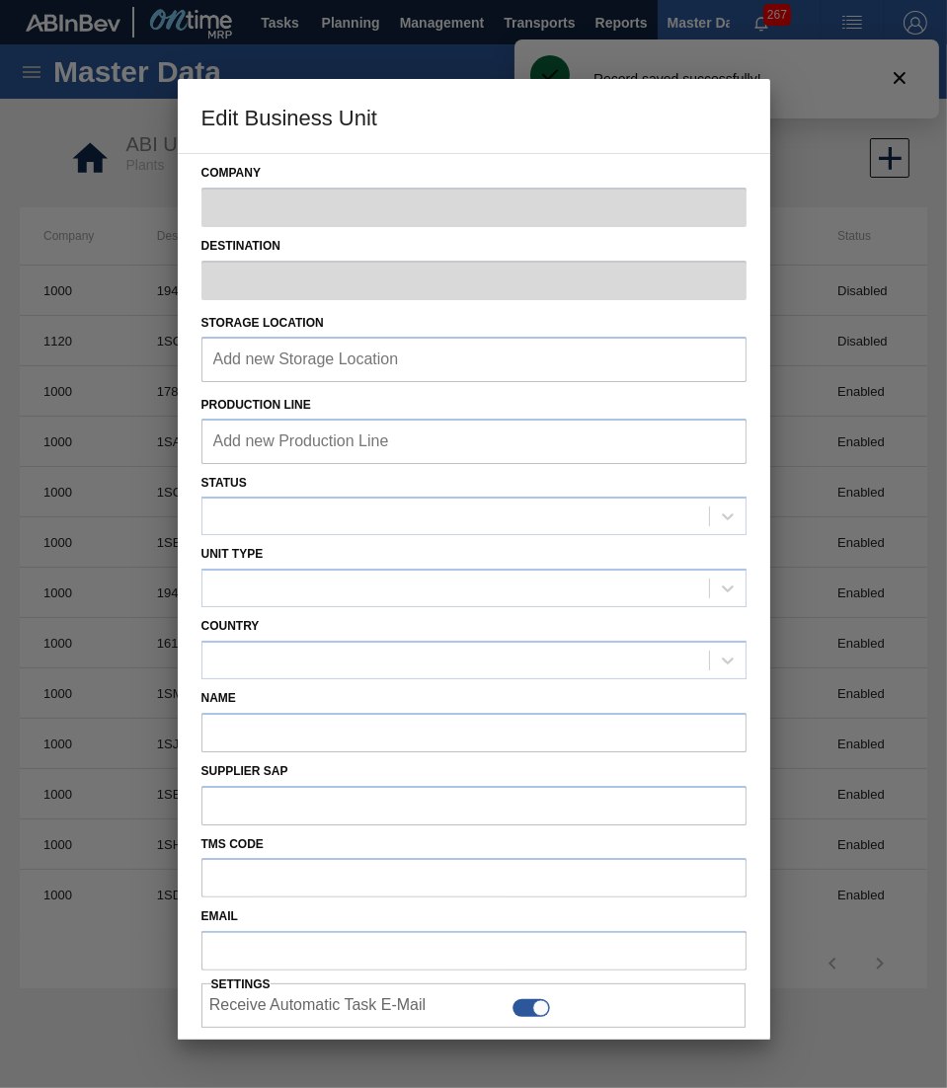
type input "1000"
type input "1945"
type input "SAB [GEOGRAPHIC_DATA]"
type input "0000000001"
type input "000"
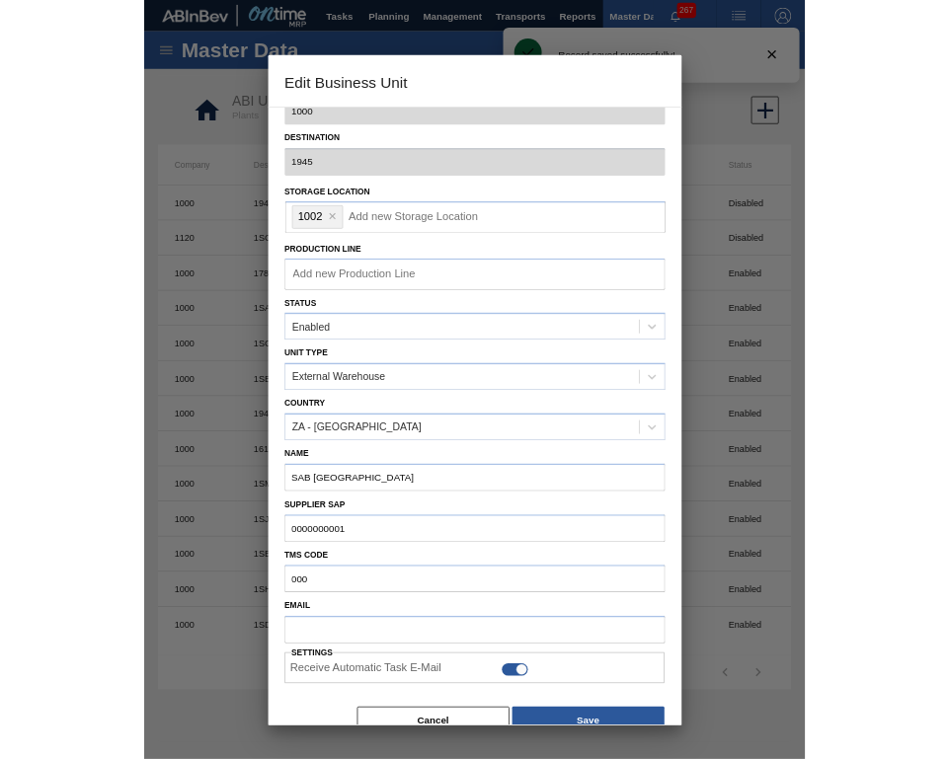
scroll to position [71, 0]
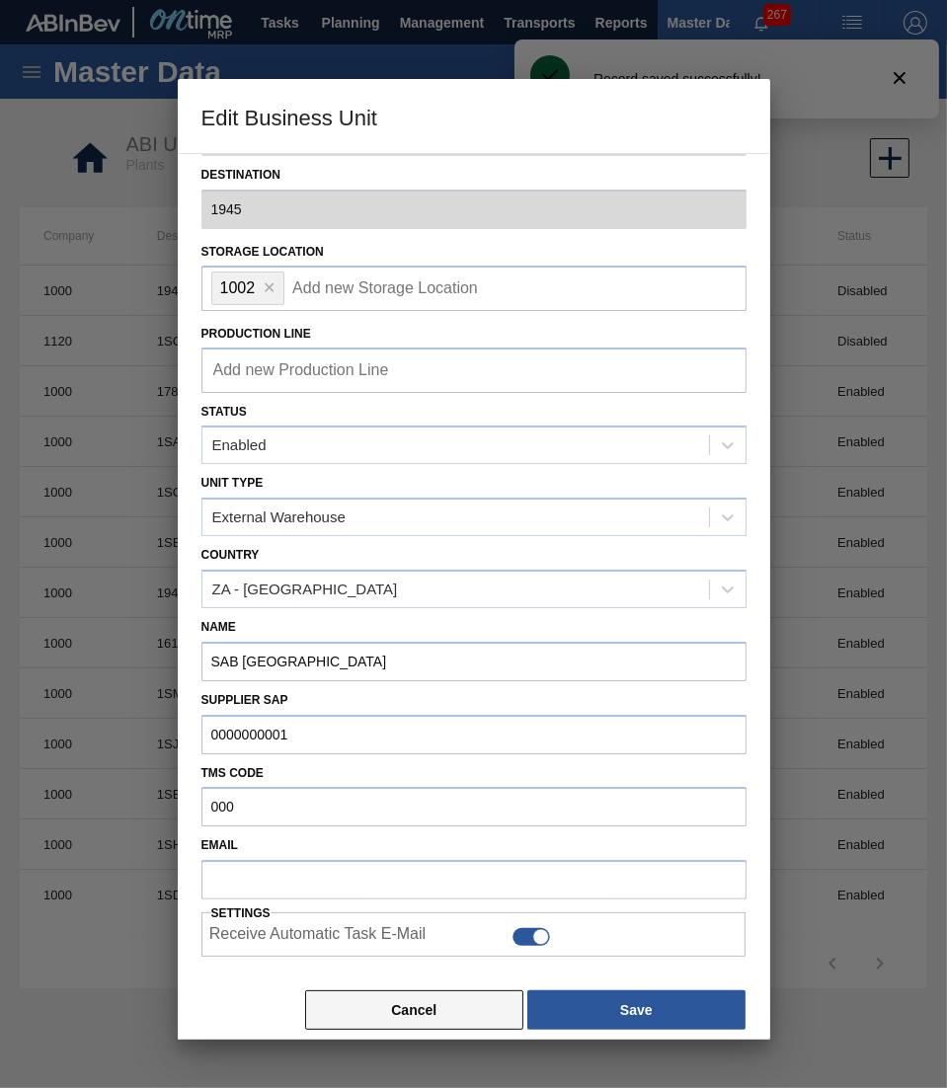
click at [412, 690] on button "Cancel" at bounding box center [414, 1009] width 219 height 39
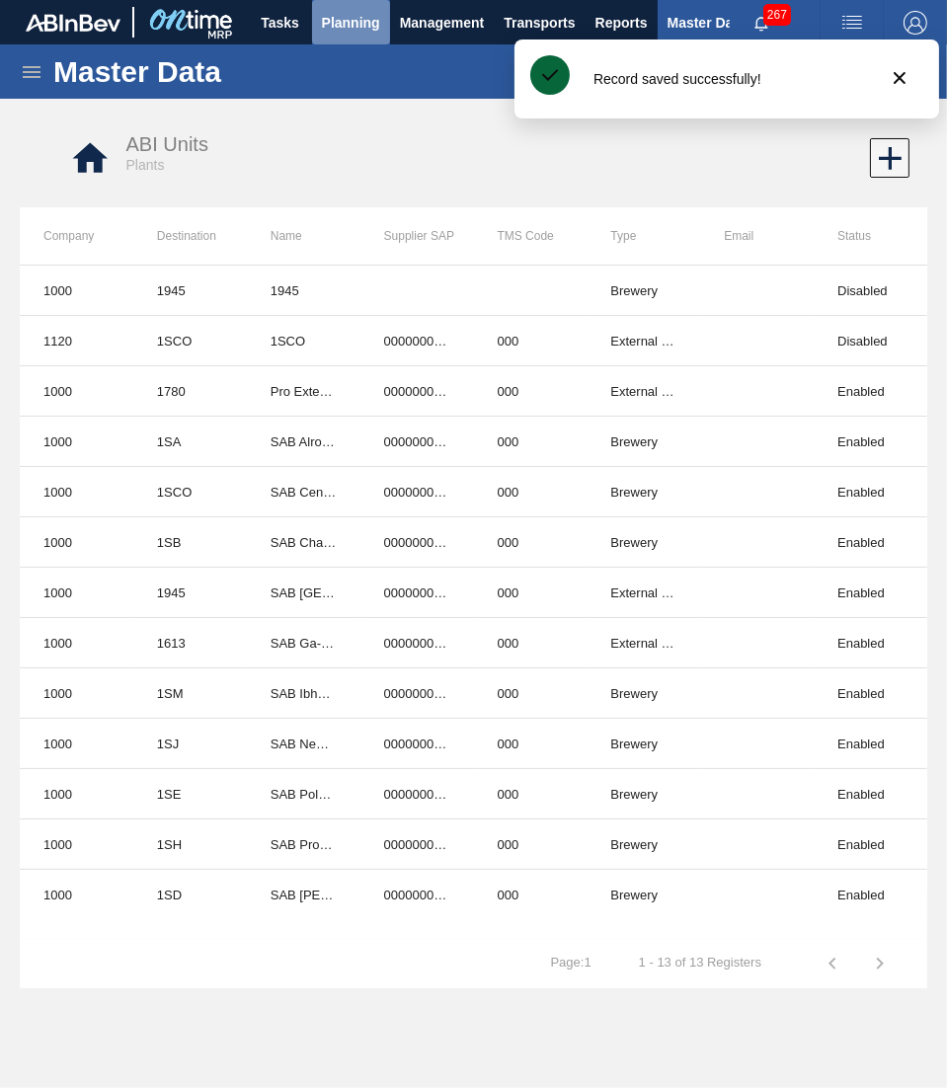
click at [361, 40] on button "Planning" at bounding box center [351, 22] width 78 height 44
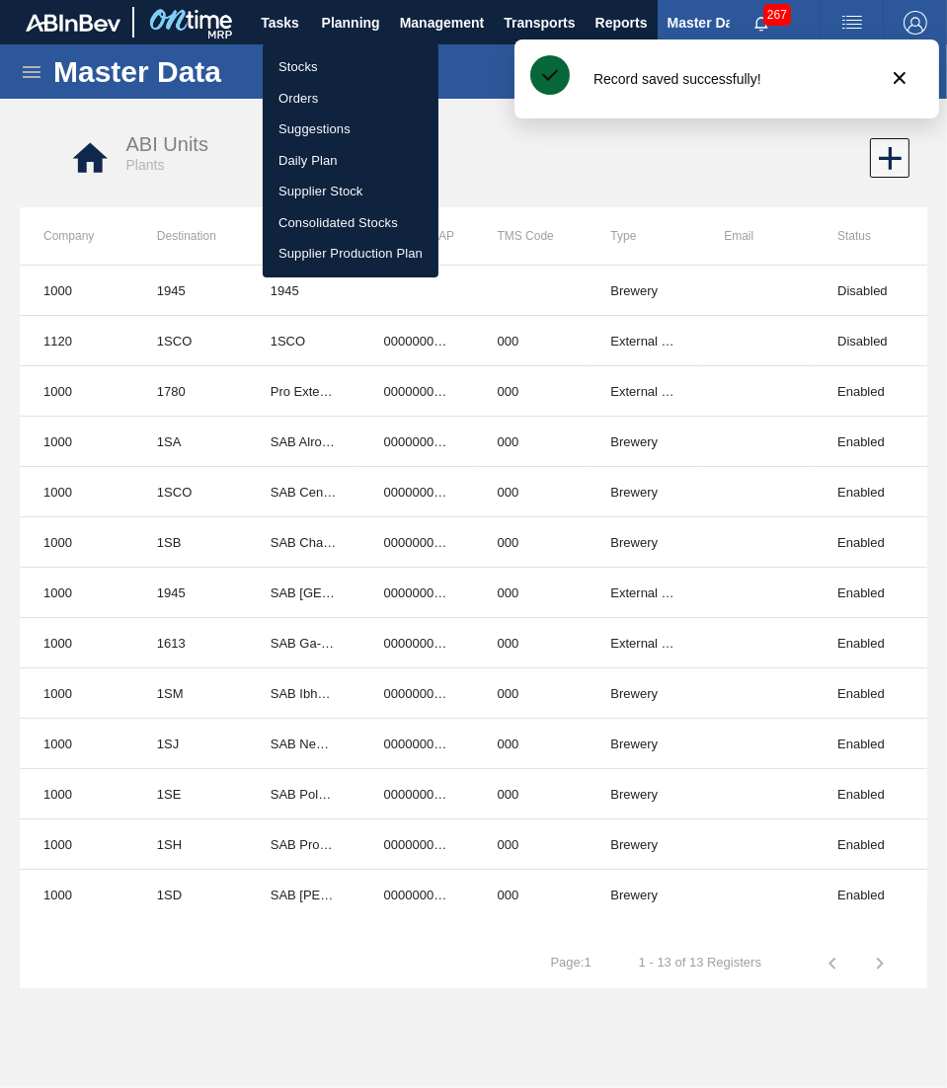
drag, startPoint x: 328, startPoint y: 69, endPoint x: 401, endPoint y: 96, distance: 77.8
click at [328, 69] on li "Stocks" at bounding box center [351, 67] width 176 height 32
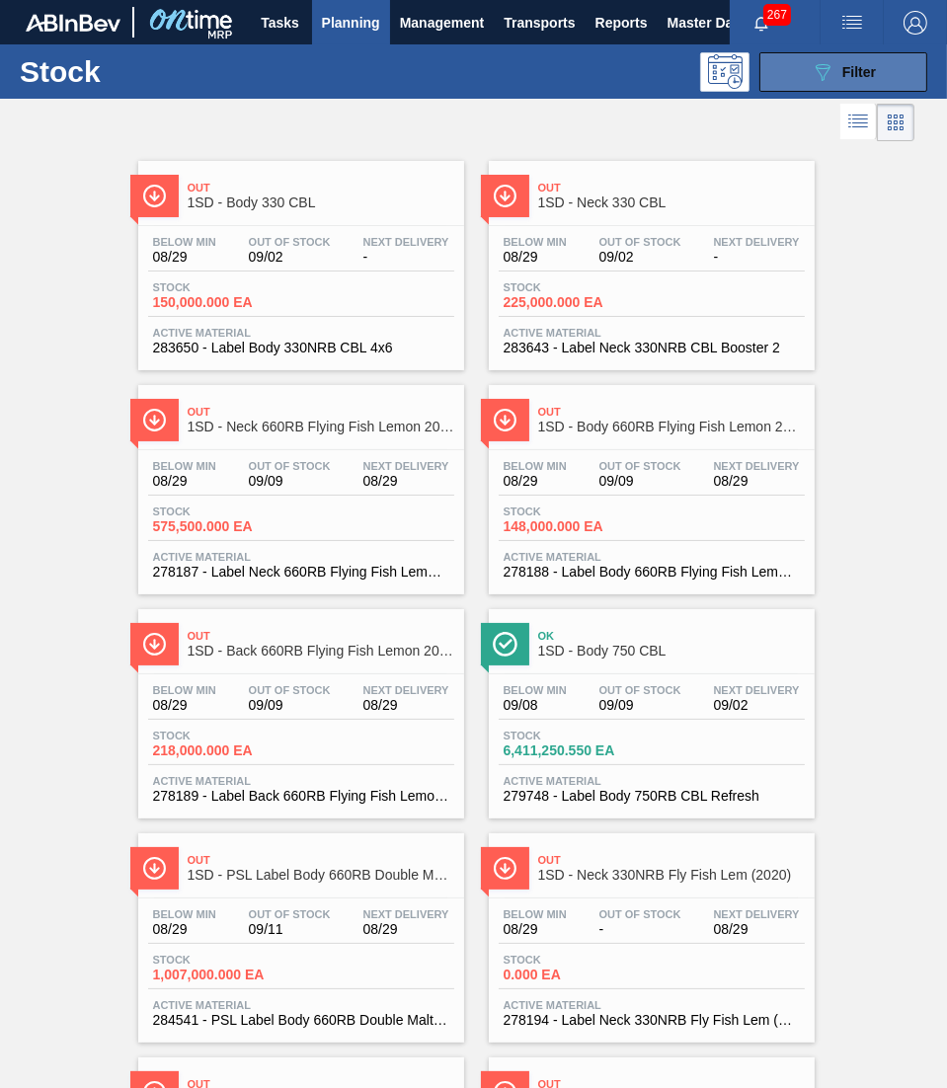
click at [795, 60] on button "089F7B8B-B2A5-4AFE-B5C0-19BA573D28AC Filter" at bounding box center [843, 71] width 168 height 39
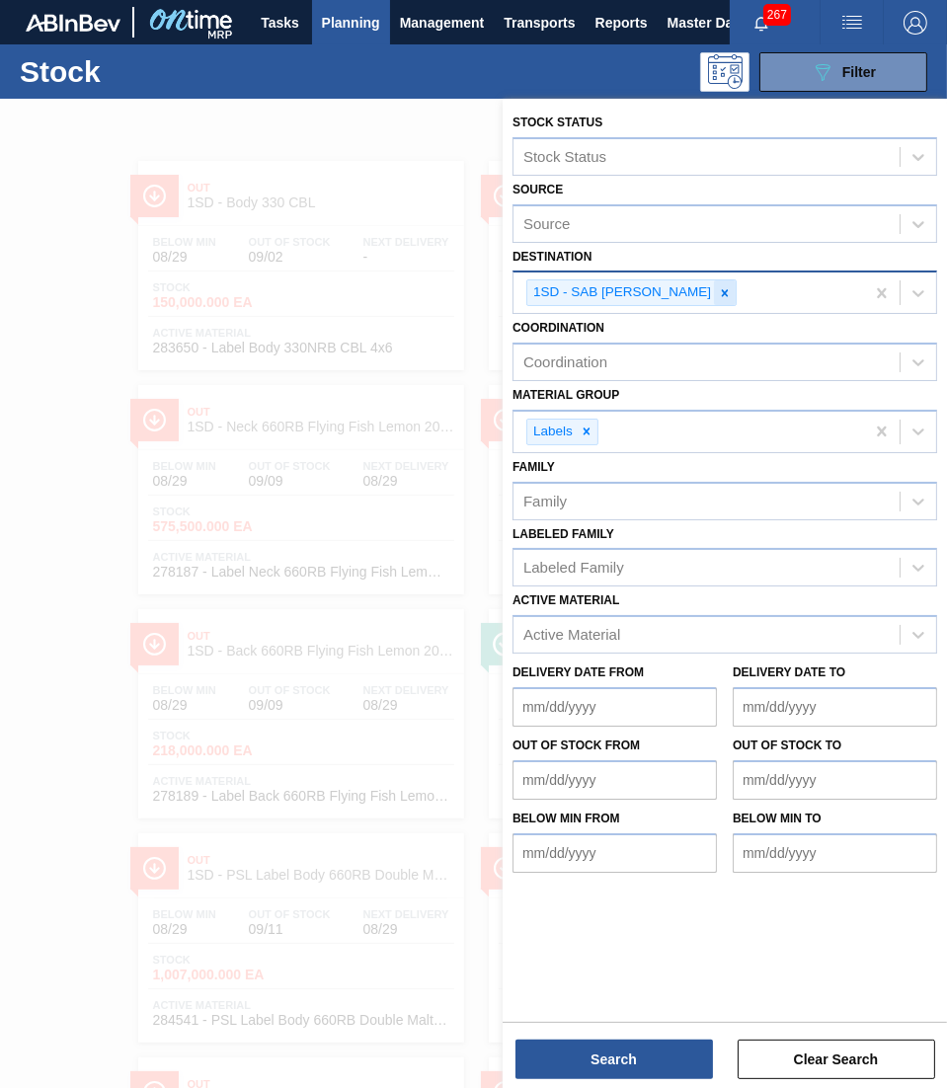
click at [720, 280] on div at bounding box center [725, 292] width 22 height 25
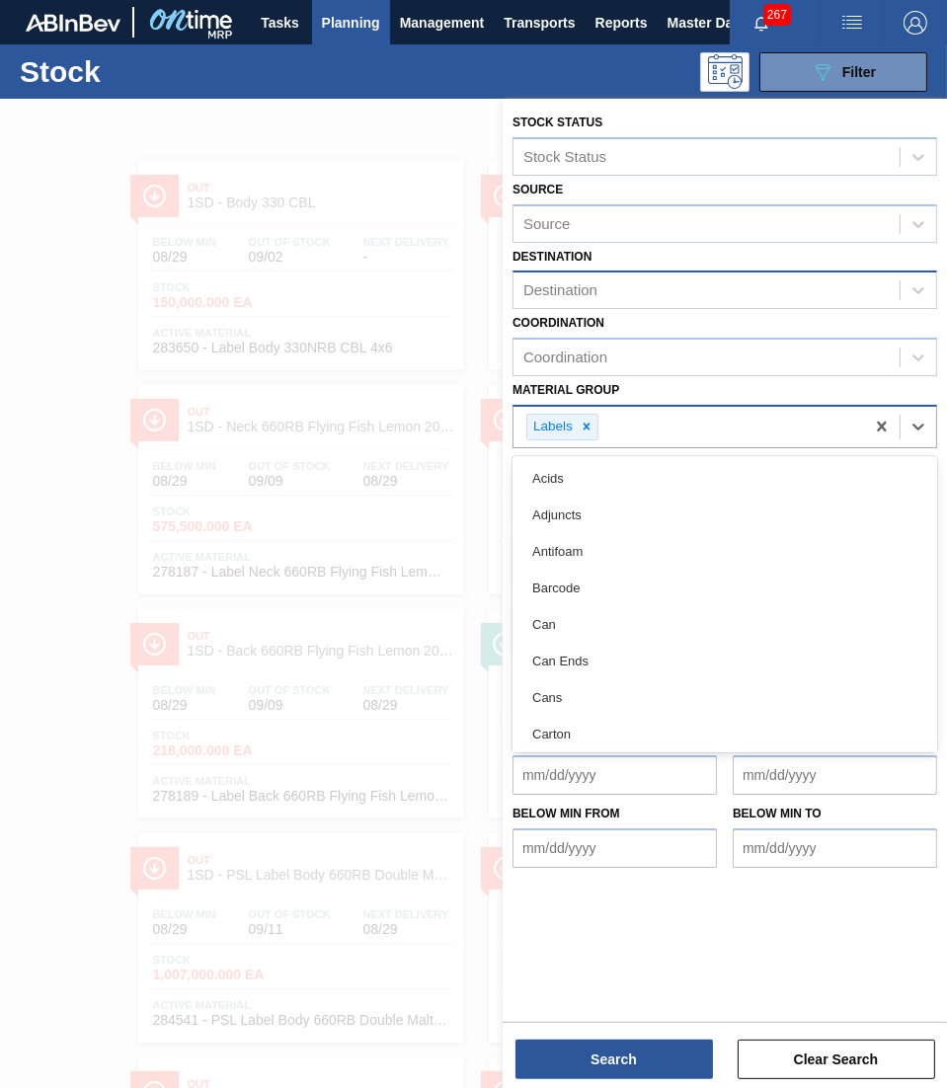
drag, startPoint x: 572, startPoint y: 421, endPoint x: 595, endPoint y: 407, distance: 27.4
click at [576, 419] on div "Labels" at bounding box center [562, 427] width 72 height 27
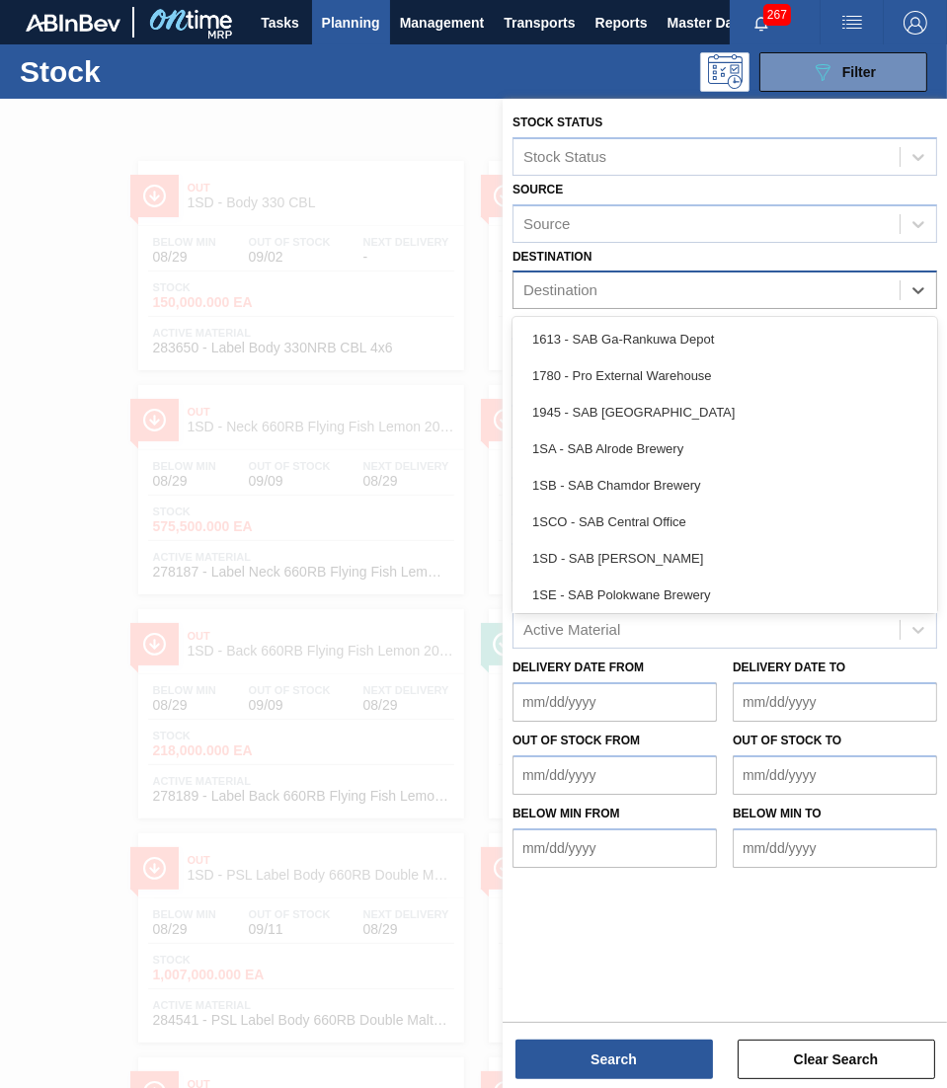
click at [648, 281] on div "Destination" at bounding box center [706, 290] width 386 height 29
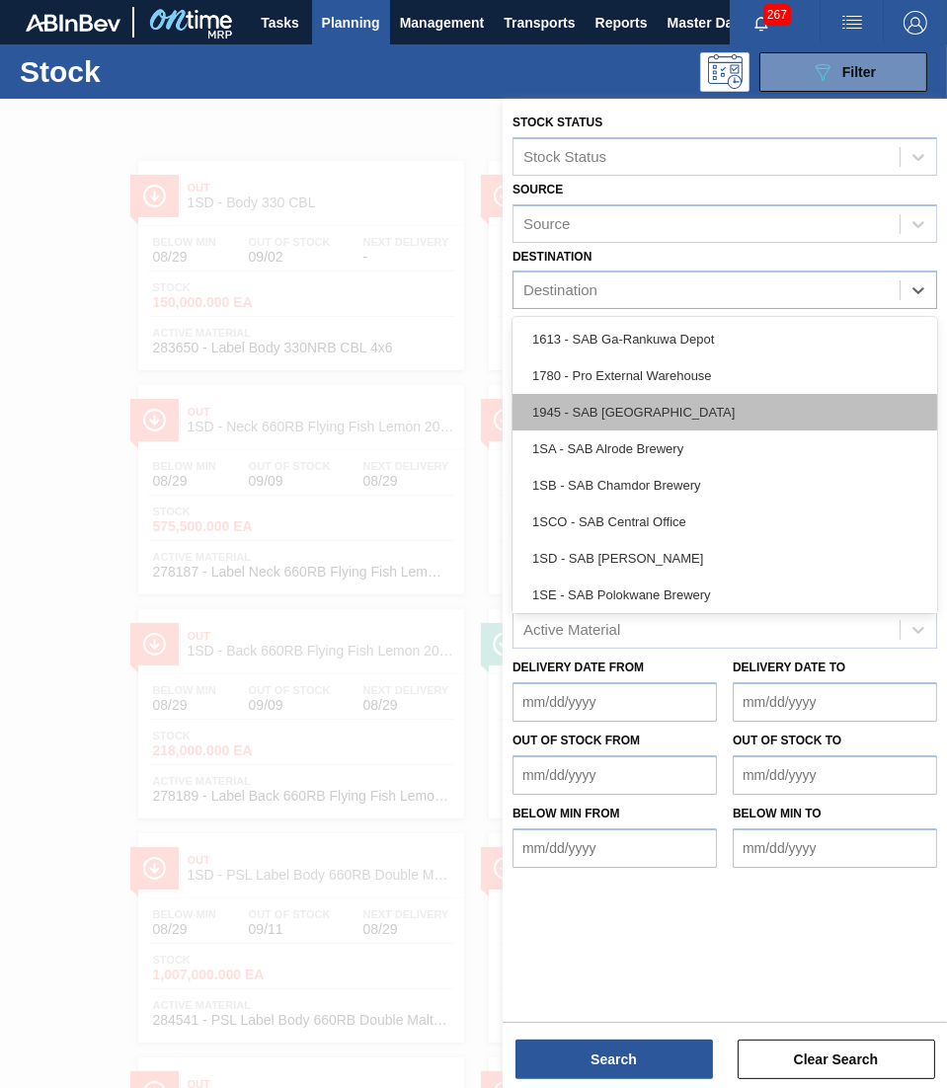
click at [631, 416] on div "1945 - SAB [GEOGRAPHIC_DATA]" at bounding box center [724, 412] width 424 height 37
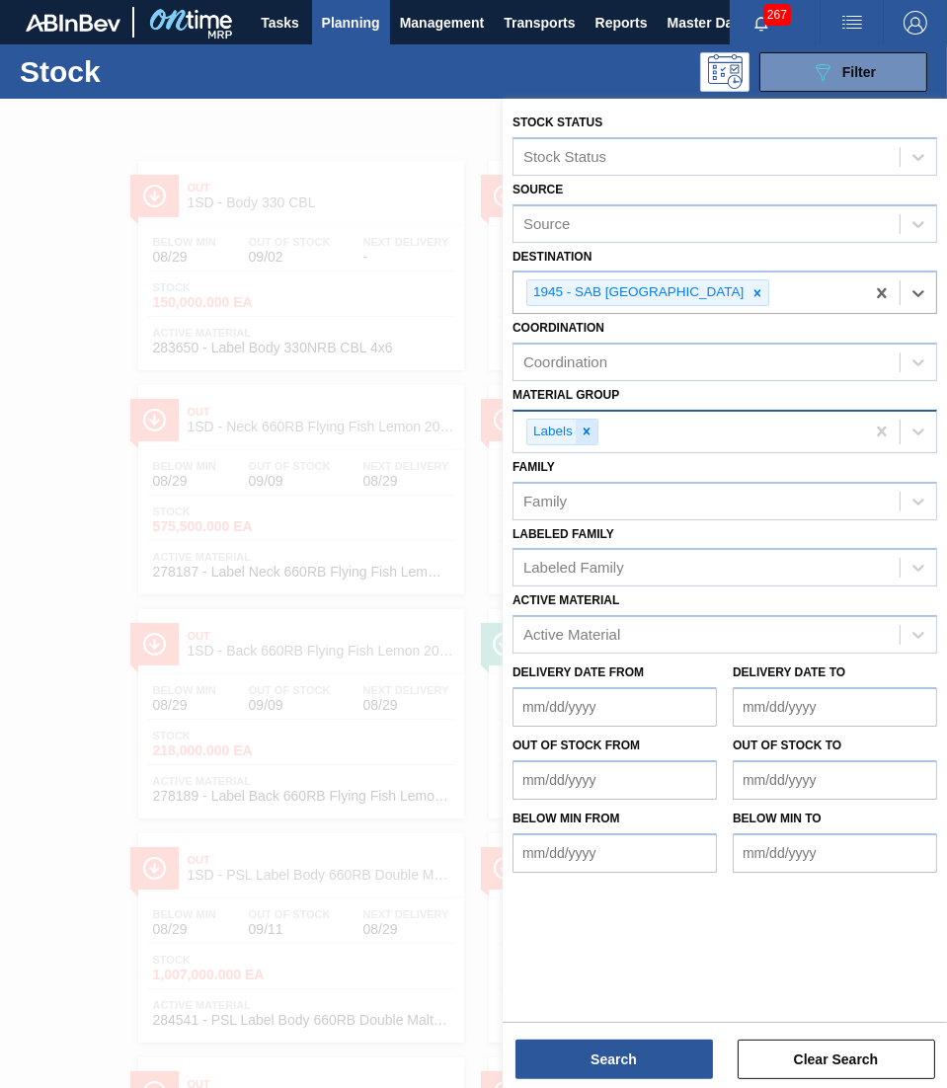
click at [589, 424] on icon at bounding box center [586, 431] width 14 height 14
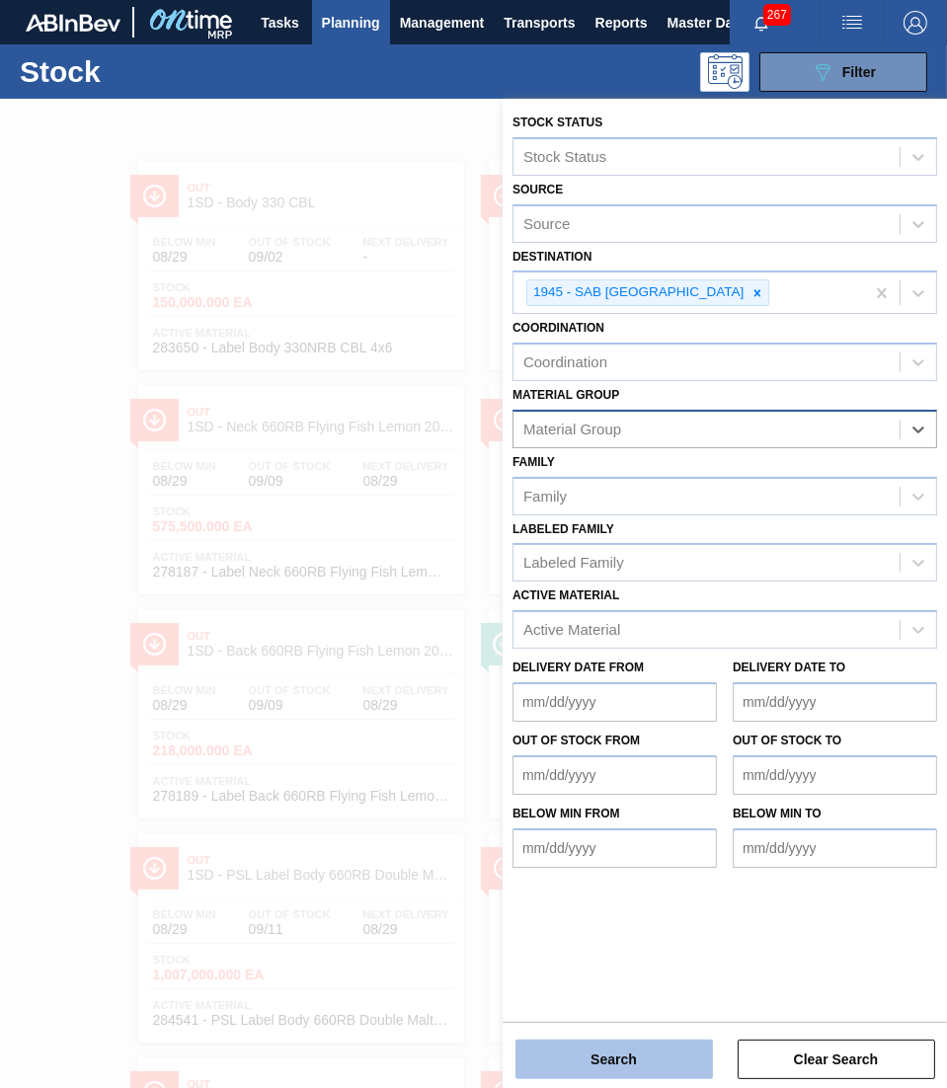
click at [656, 690] on button "Search" at bounding box center [613, 1058] width 197 height 39
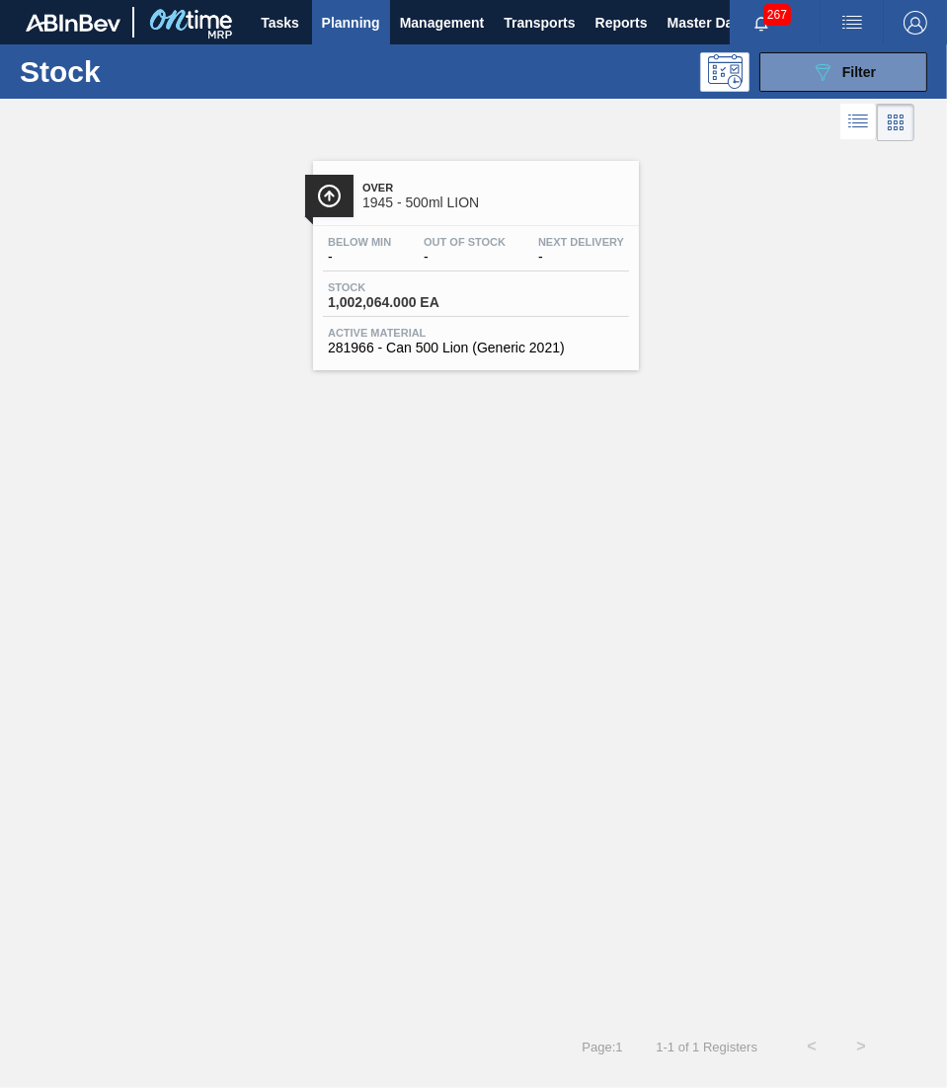
click at [388, 330] on span "Active Material" at bounding box center [476, 333] width 296 height 12
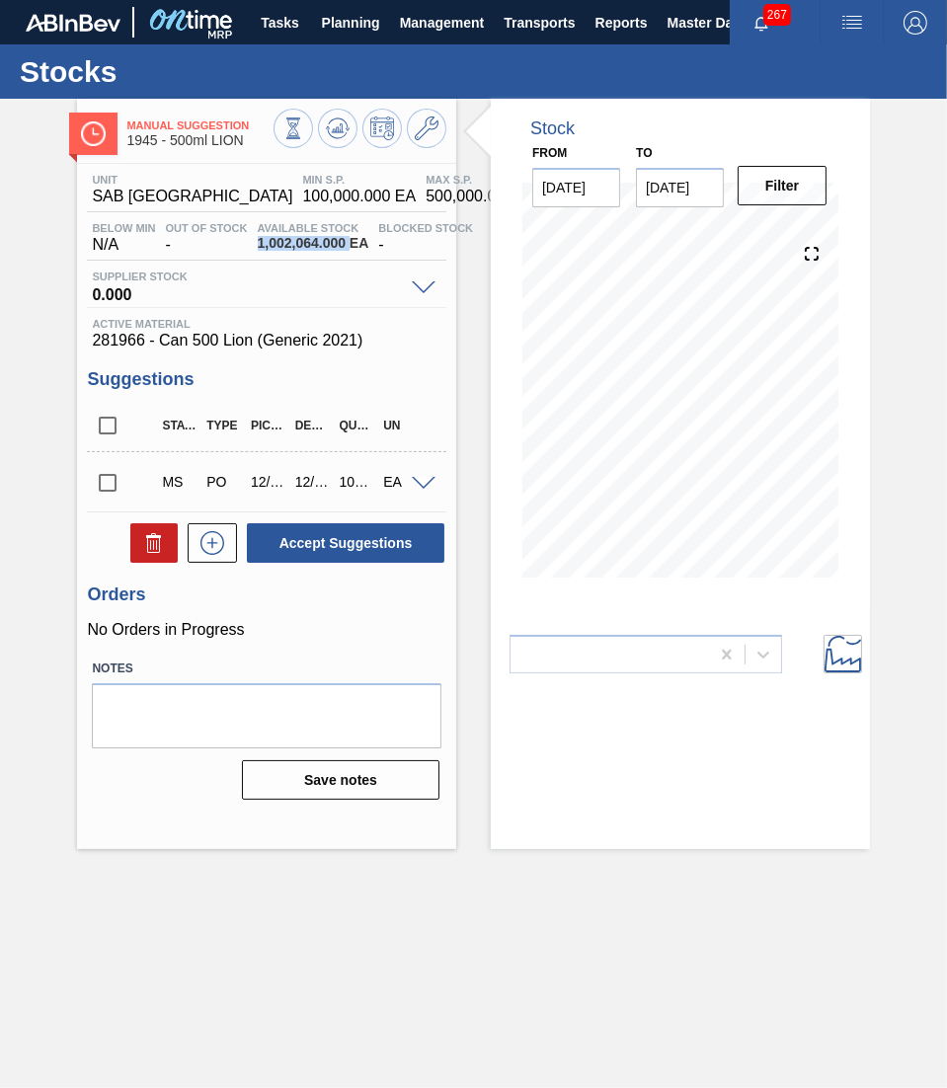
drag, startPoint x: 349, startPoint y: 247, endPoint x: 259, endPoint y: 242, distance: 90.9
click at [259, 242] on span "1,002,064.000 EA" at bounding box center [314, 243] width 112 height 15
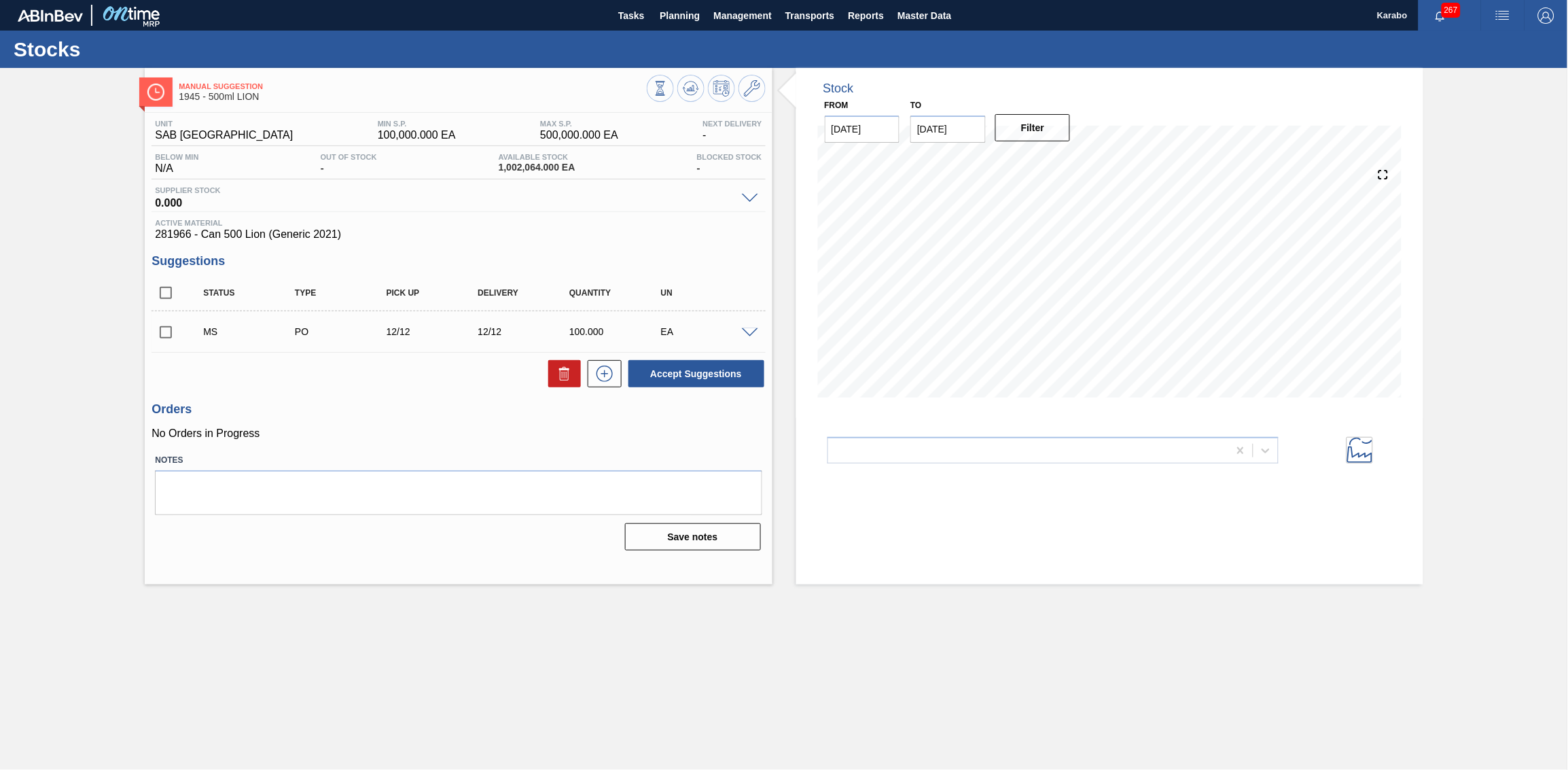
drag, startPoint x: 588, startPoint y: 221, endPoint x: 597, endPoint y: 205, distance: 18.4
click at [592, 221] on span "Active Material" at bounding box center [458, 223] width 607 height 8
click at [668, 92] on icon at bounding box center [661, 88] width 15 height 15
click at [684, 25] on button "Planning" at bounding box center [680, 15] width 54 height 30
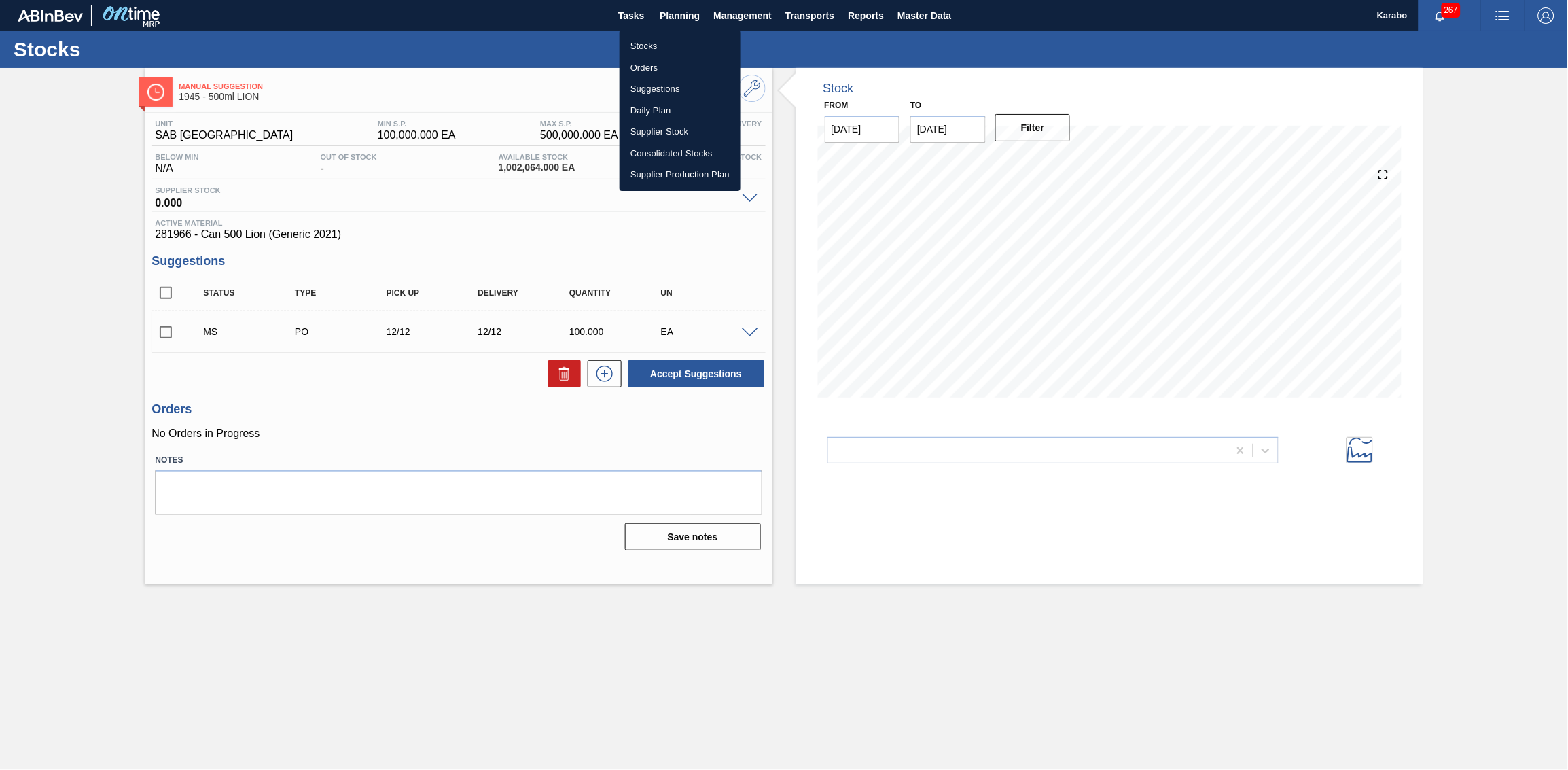
click at [670, 41] on li "Stocks" at bounding box center [680, 46] width 121 height 22
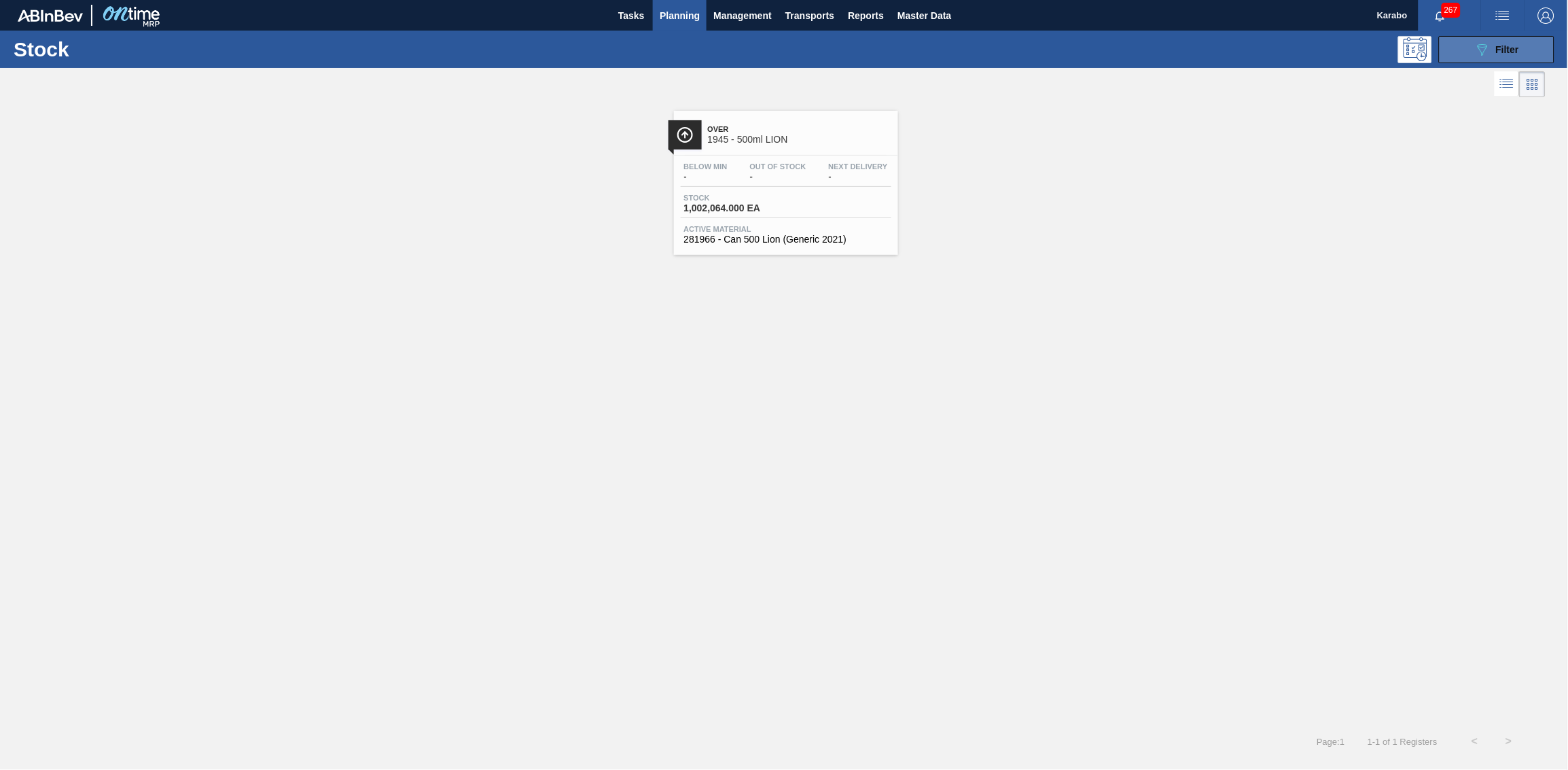
click at [1045, 49] on button "089F7B8B-B2A5-4AFE-B5C0-19BA573D28AC Filter" at bounding box center [1497, 49] width 116 height 27
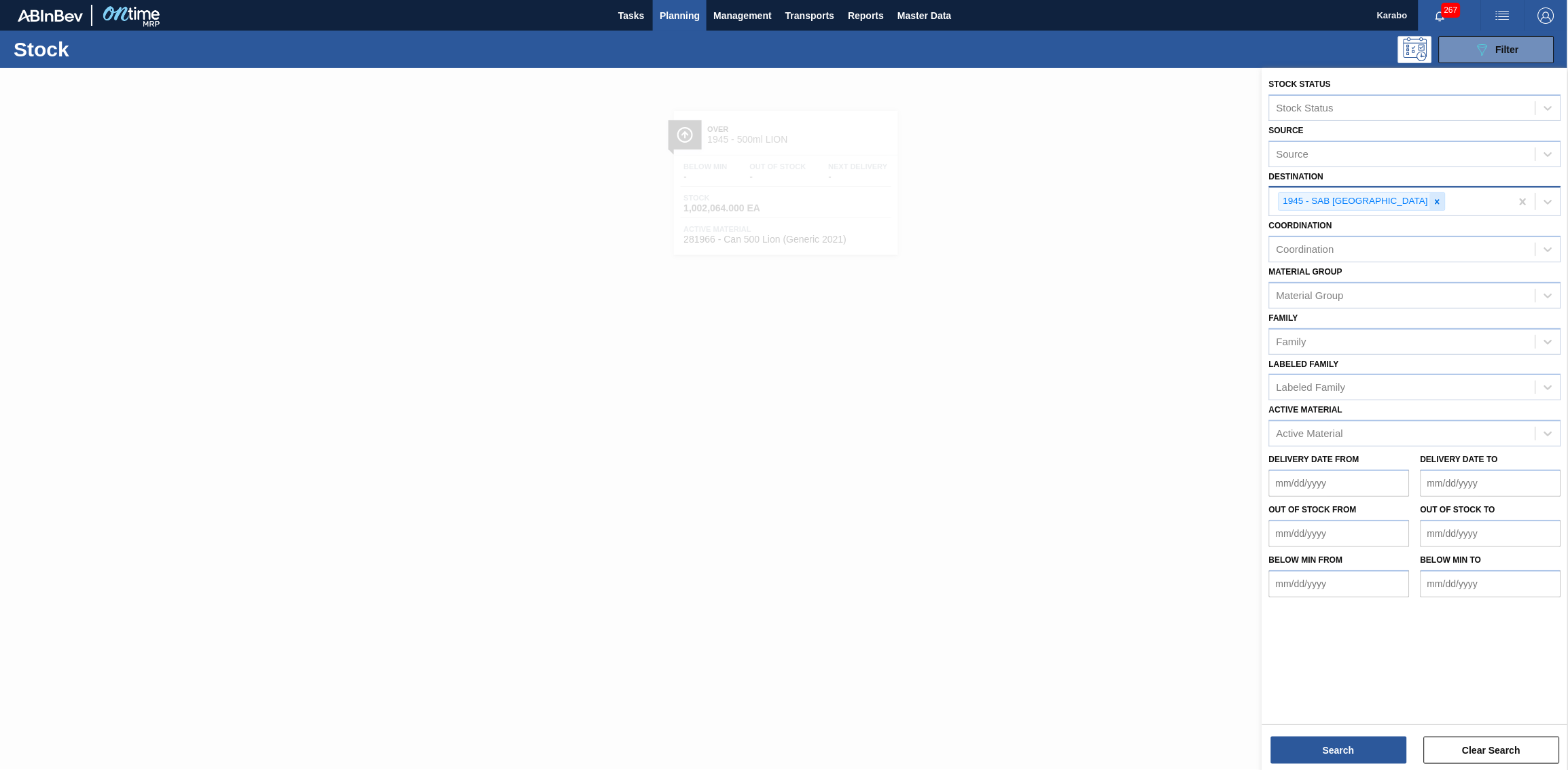
click at [1045, 199] on icon at bounding box center [1438, 201] width 5 height 5
click at [1045, 198] on div "Destination" at bounding box center [1403, 200] width 266 height 20
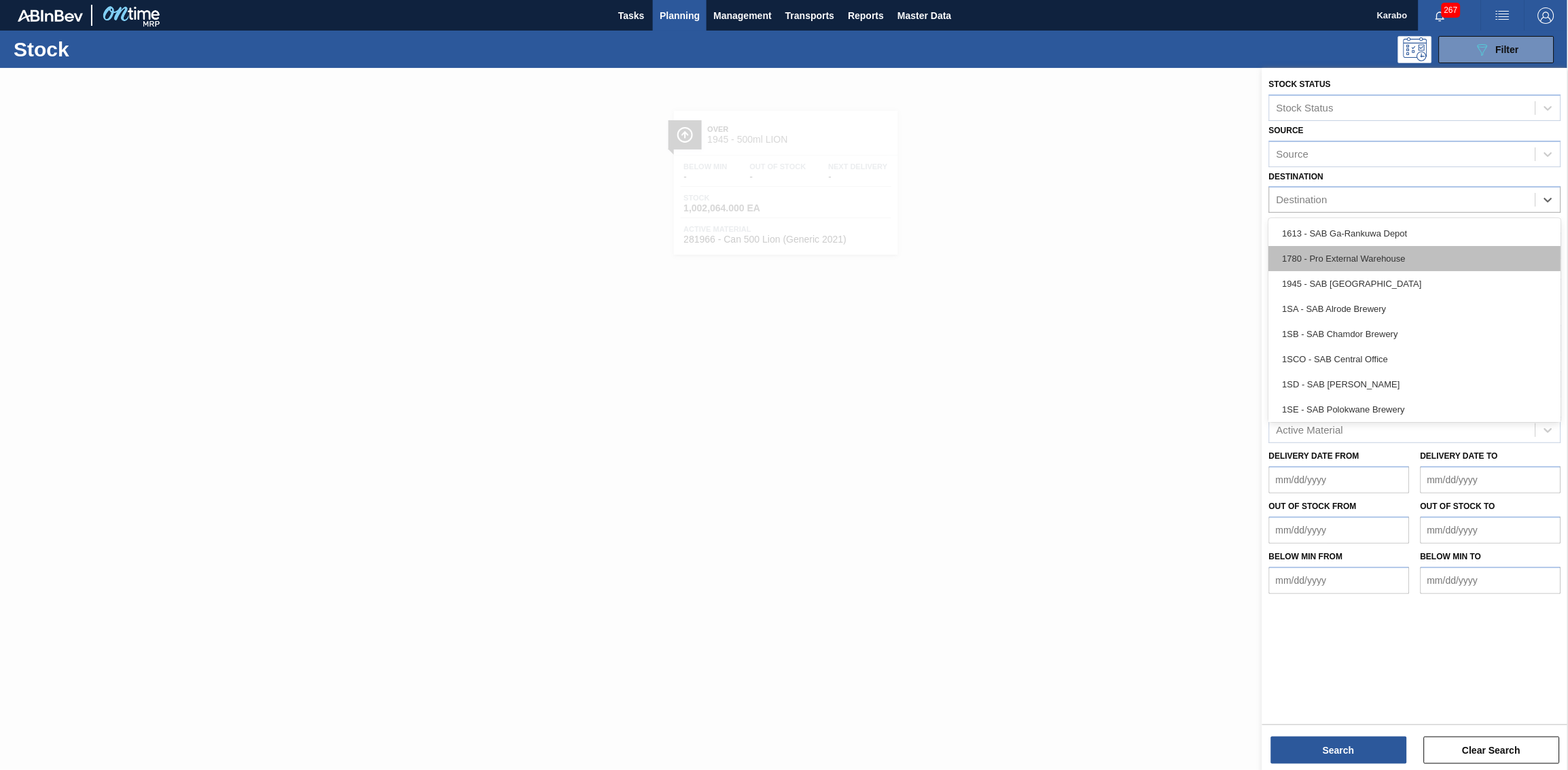
click at [1045, 259] on div "1780 - Pro External Warehouse" at bounding box center [1415, 258] width 292 height 25
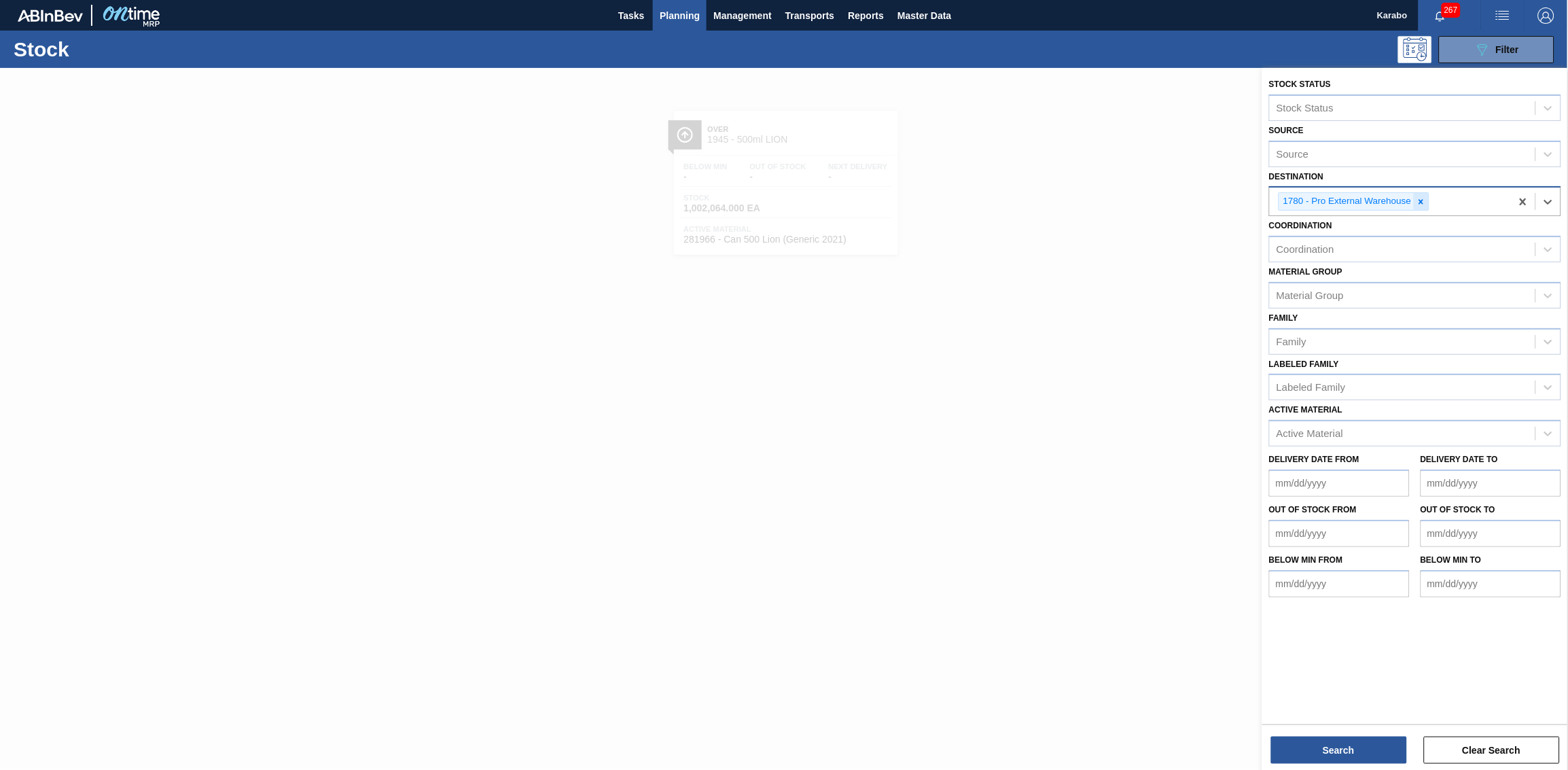
click at [1045, 201] on icon at bounding box center [1421, 201] width 5 height 5
click at [1045, 198] on div "Destination" at bounding box center [1403, 200] width 266 height 20
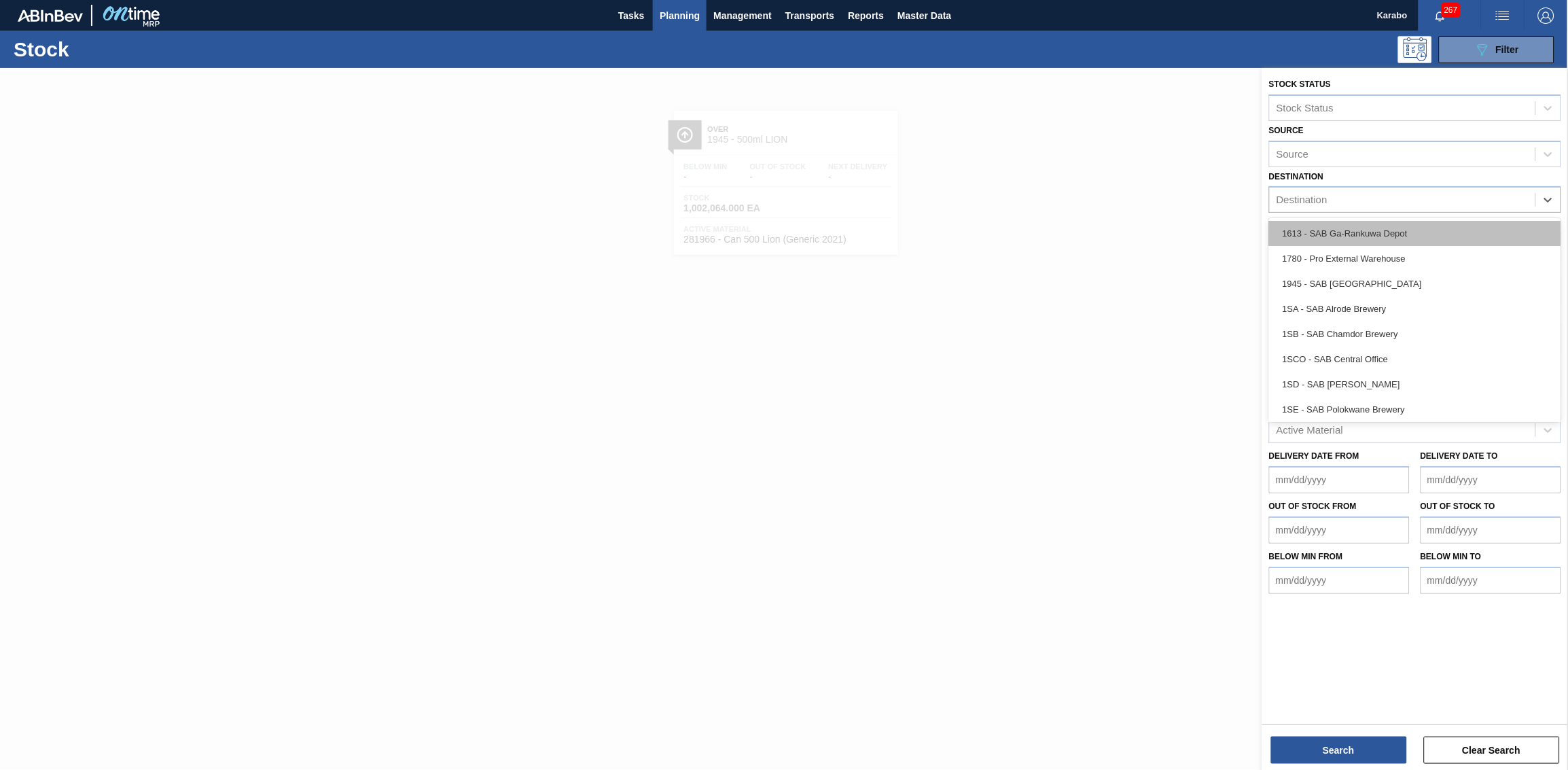
click at [1045, 225] on div "1613 - SAB Ga-Rankuwa Depot" at bounding box center [1415, 233] width 292 height 25
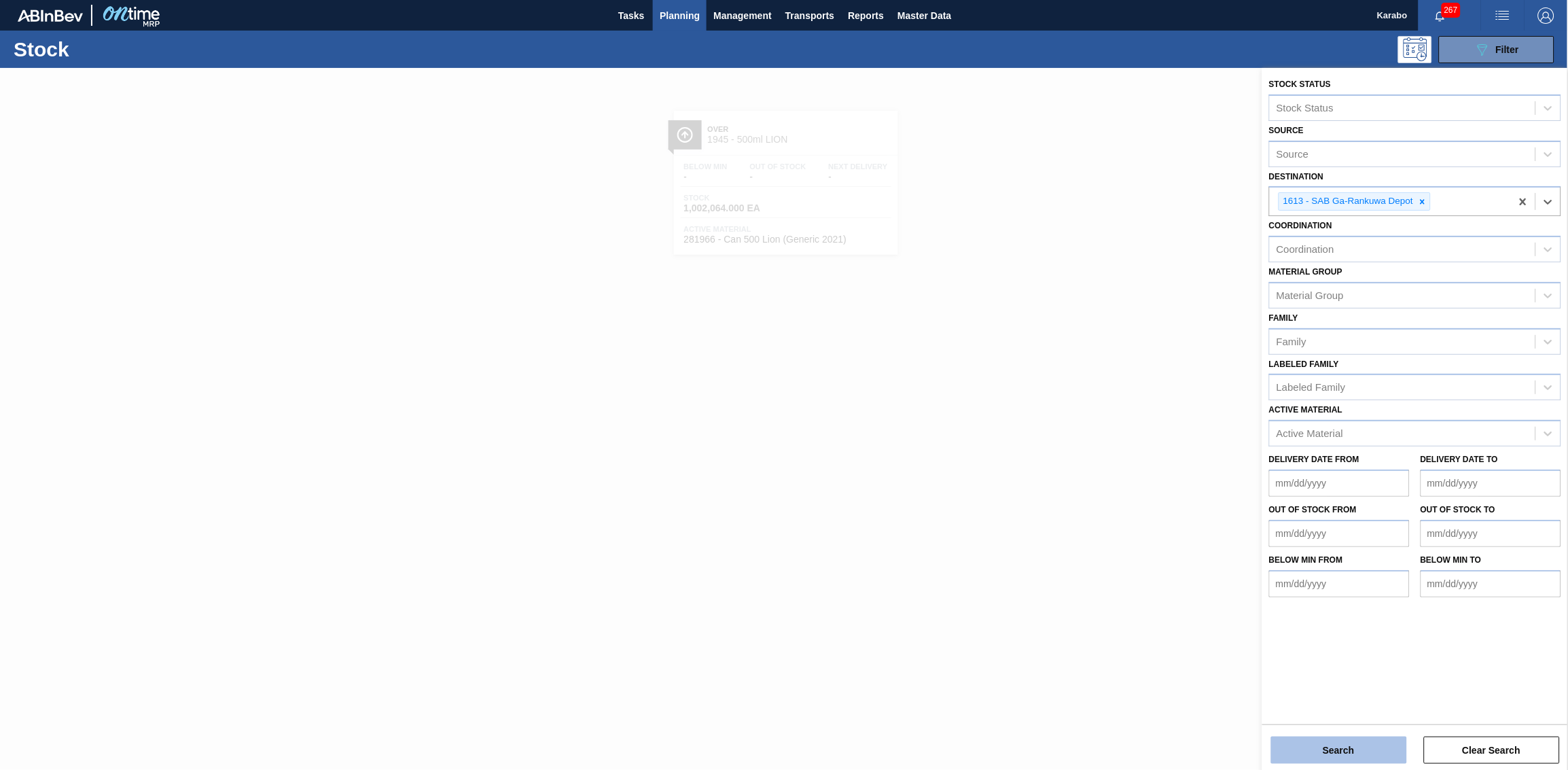
click at [1045, 475] on button "Search" at bounding box center [1339, 750] width 136 height 27
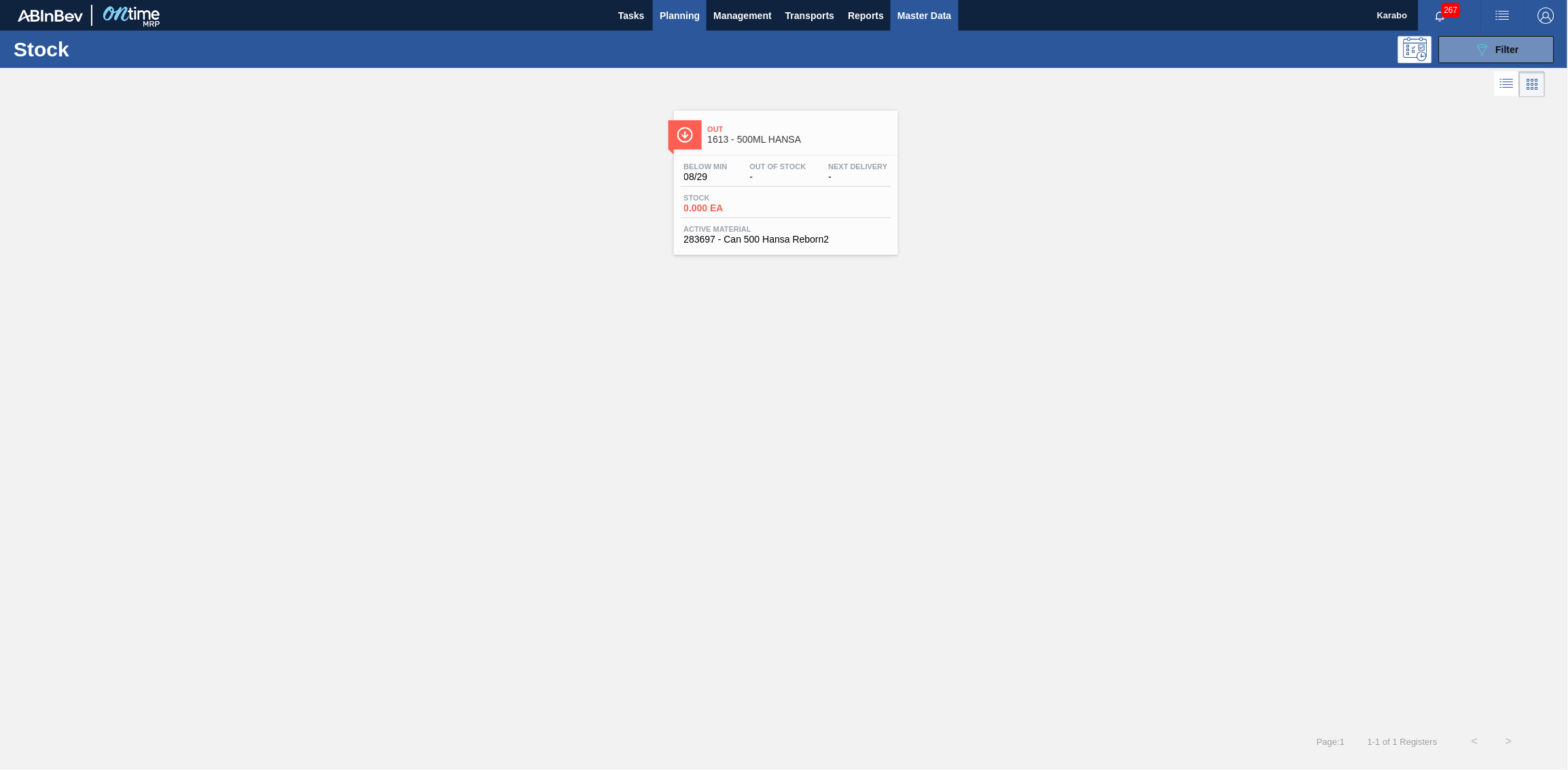
click at [907, 8] on span "Master Data" at bounding box center [924, 16] width 54 height 17
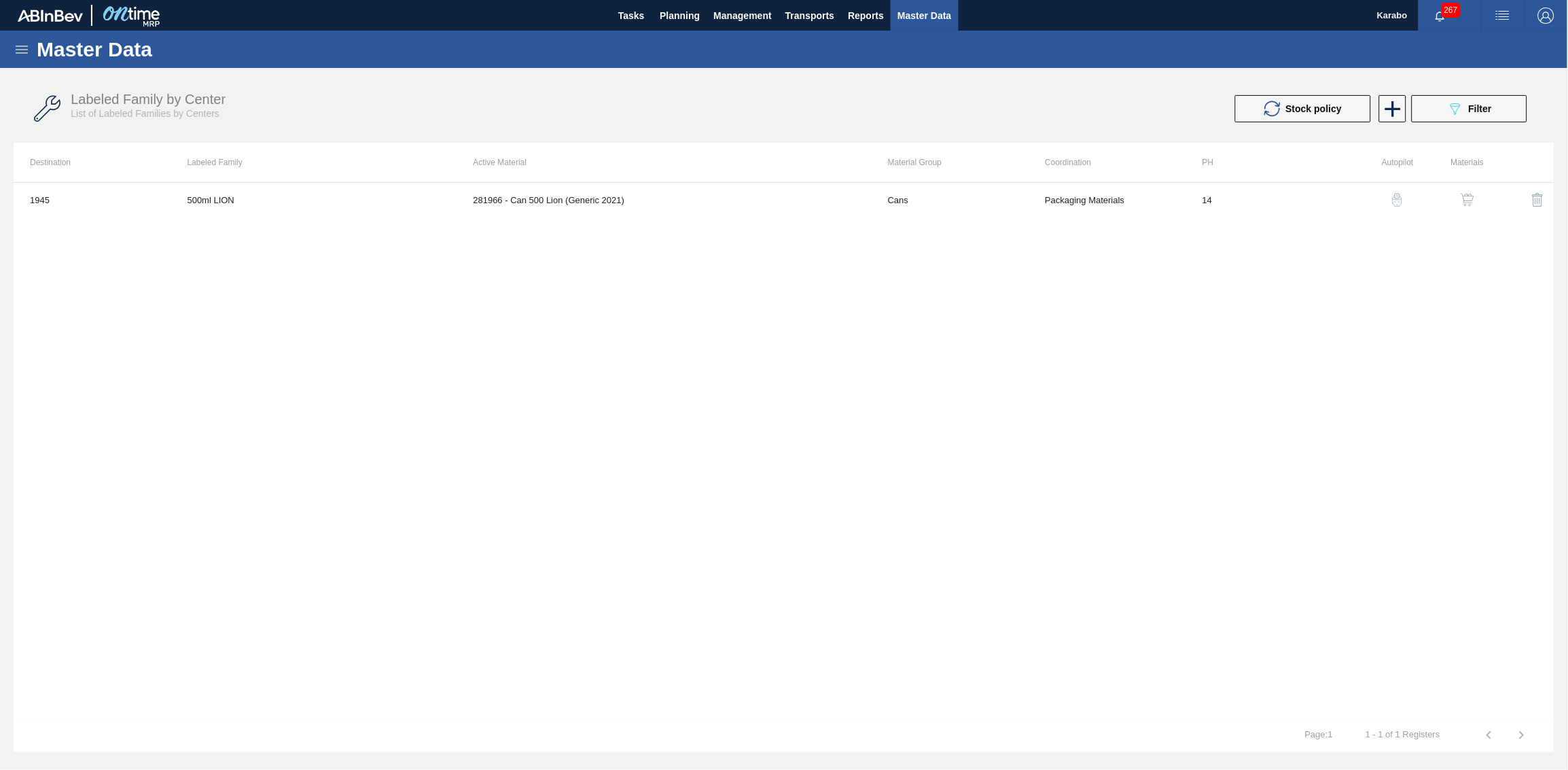
click at [30, 43] on div "Master Data" at bounding box center [784, 49] width 1568 height 37
click at [18, 48] on icon at bounding box center [22, 50] width 17 height 17
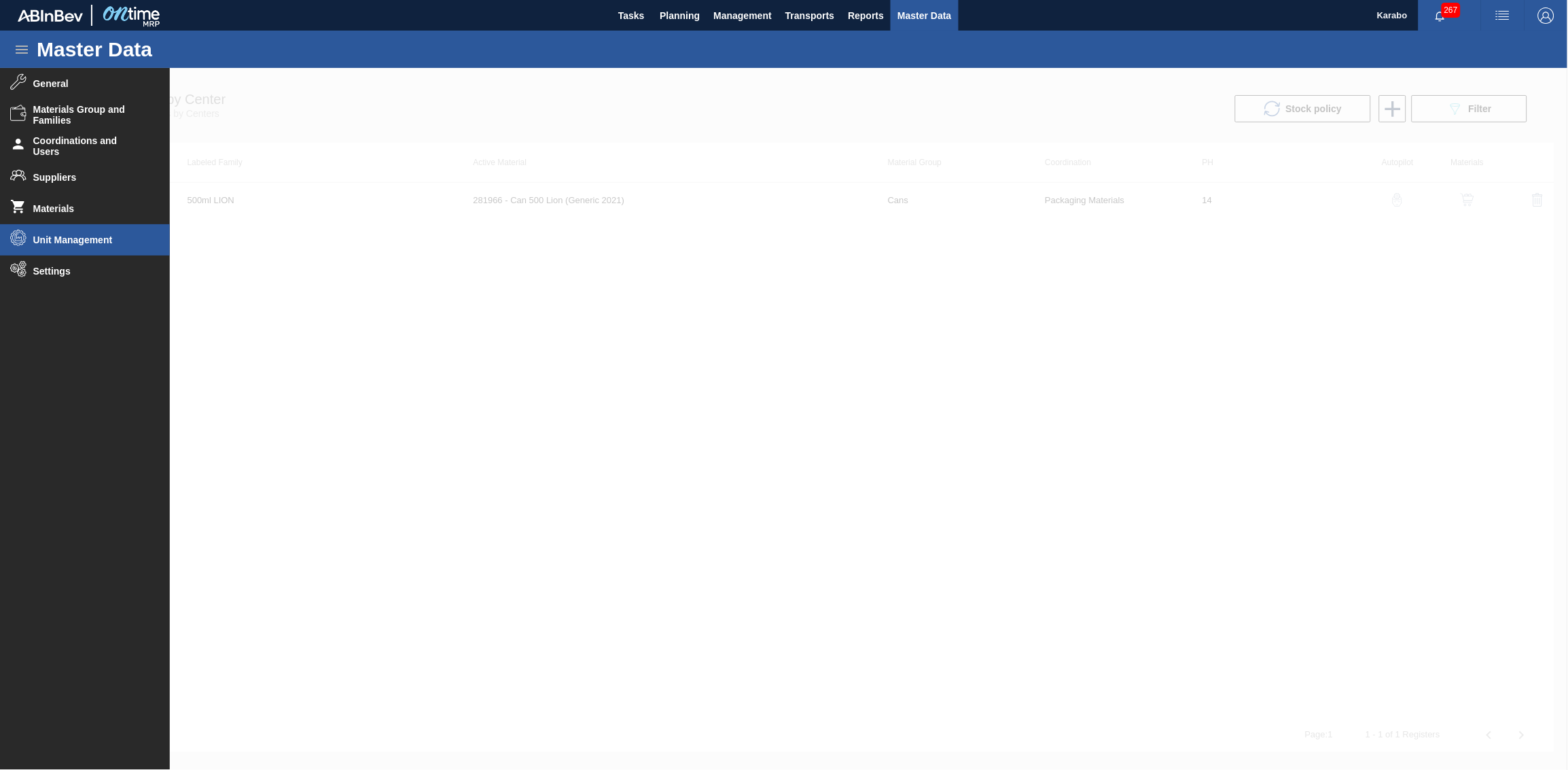
click at [89, 231] on li "Unit Management" at bounding box center [85, 240] width 170 height 31
click at [87, 270] on span "ABI Units" at bounding box center [94, 269] width 105 height 11
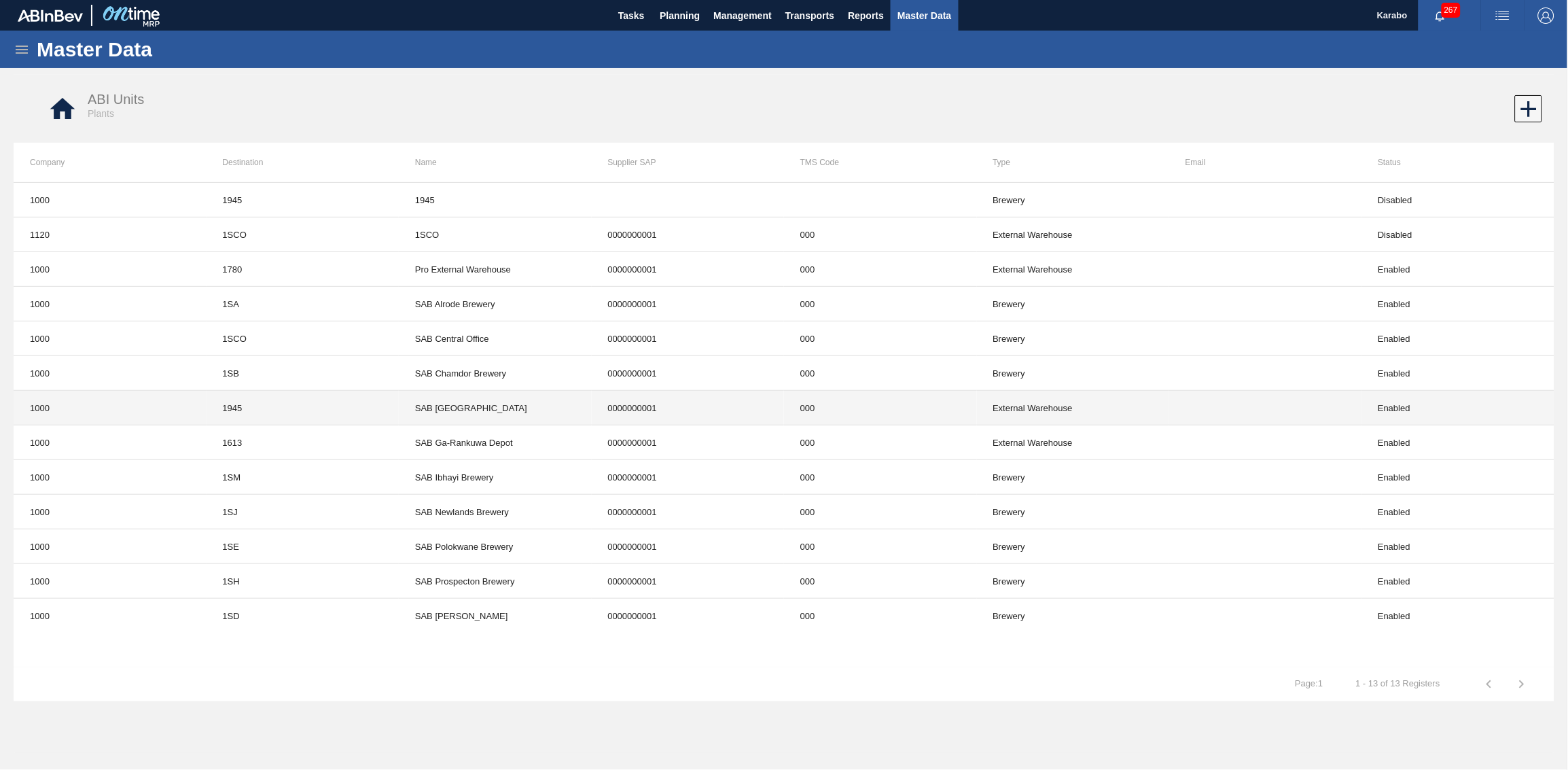
click at [528, 405] on td "SAB [GEOGRAPHIC_DATA]" at bounding box center [495, 408] width 193 height 34
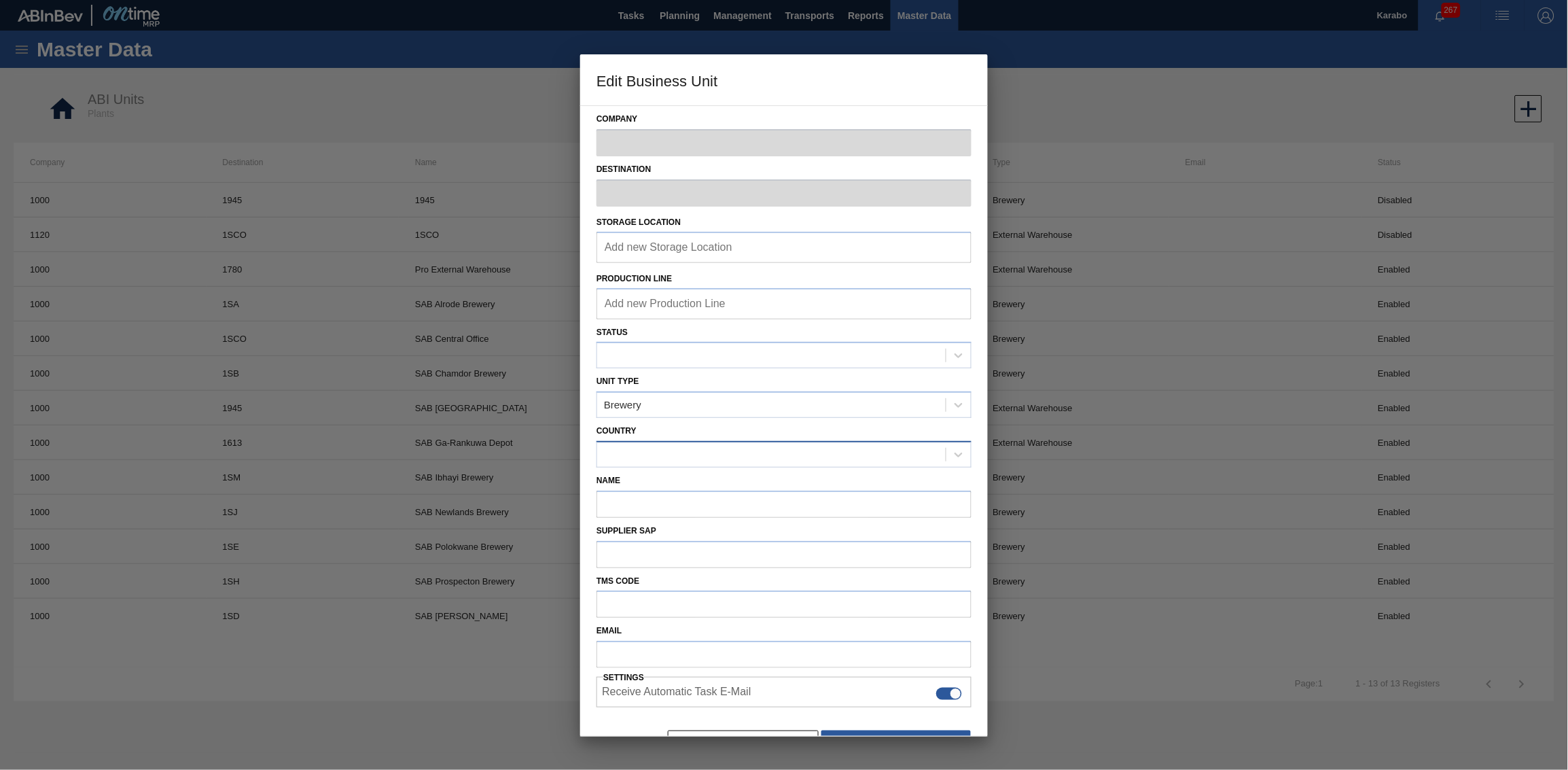
type input "1000"
type input "1945"
type input "SAB [GEOGRAPHIC_DATA]"
type input "0000000001"
type input "000"
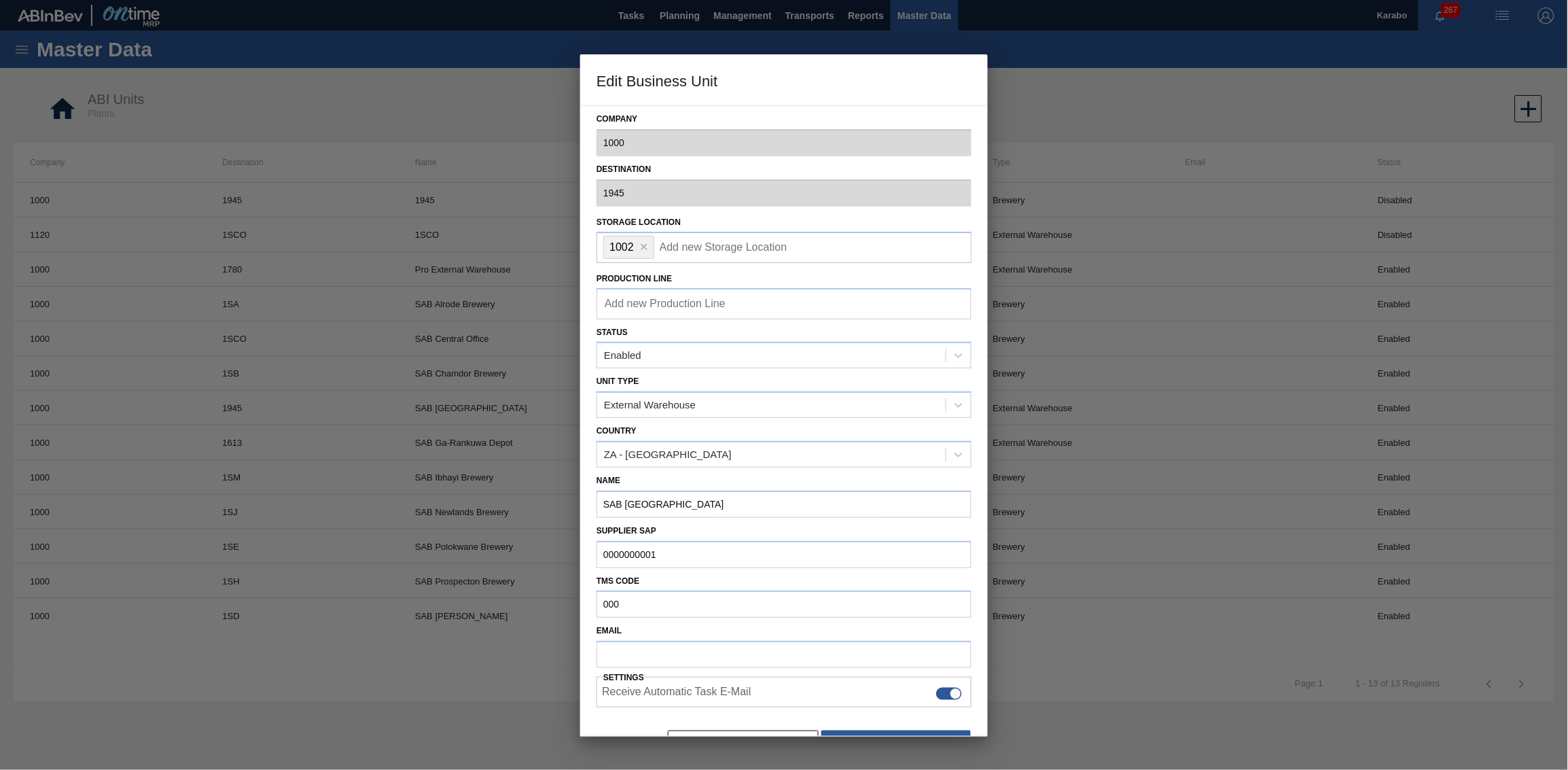
click at [681, 227] on p "Storage Location" at bounding box center [784, 222] width 375 height 20
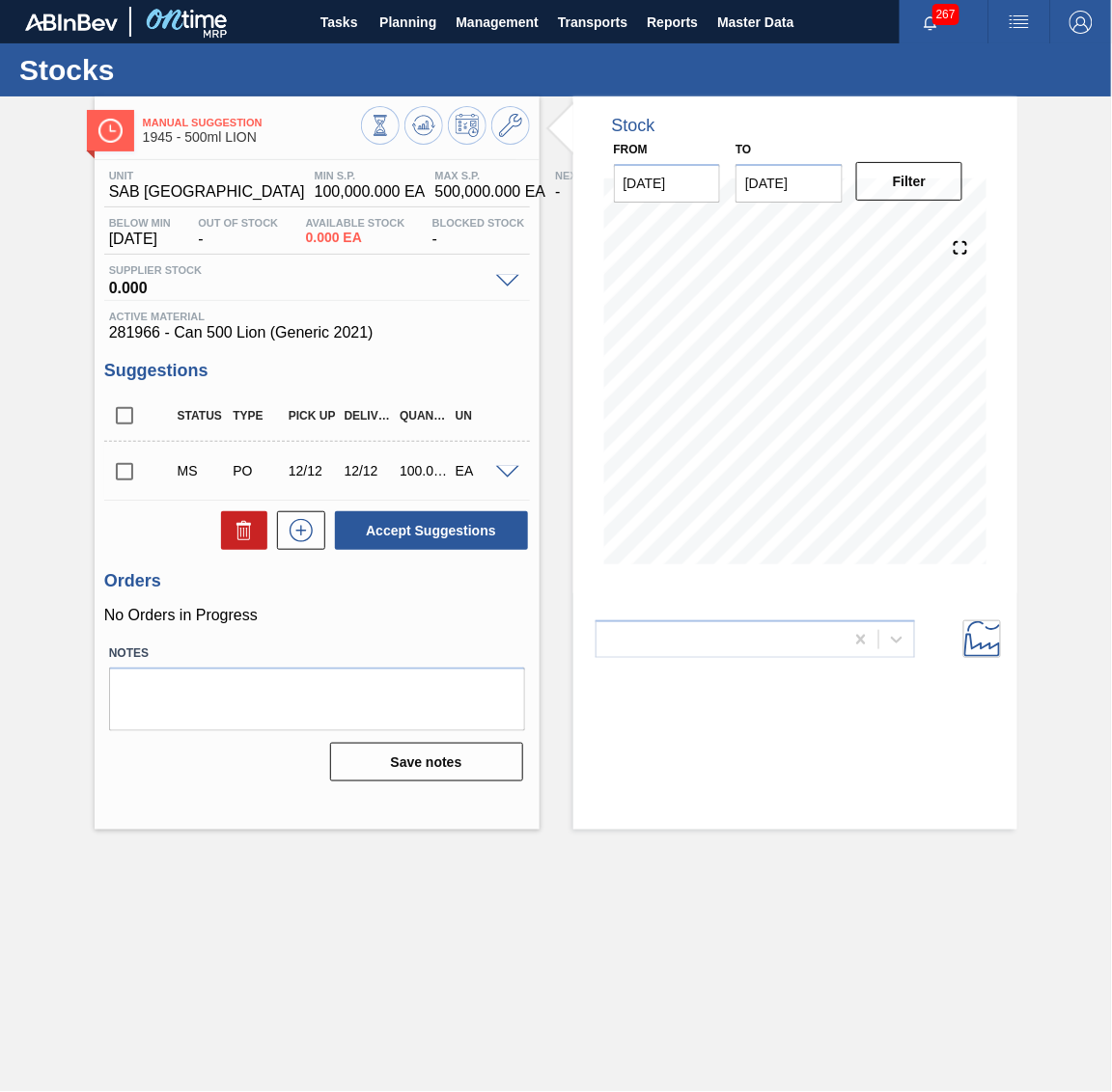
click at [329, 276] on span "0.000" at bounding box center [298, 285] width 378 height 20
drag, startPoint x: 375, startPoint y: 227, endPoint x: 311, endPoint y: 236, distance: 64.6
click at [311, 236] on div "Available Stock 0.000 EA" at bounding box center [356, 233] width 110 height 31
drag, startPoint x: 168, startPoint y: 137, endPoint x: 153, endPoint y: 143, distance: 16.2
click at [153, 142] on span "1945 - 500ml LION" at bounding box center [251, 137] width 218 height 15
